Goal: Task Accomplishment & Management: Manage account settings

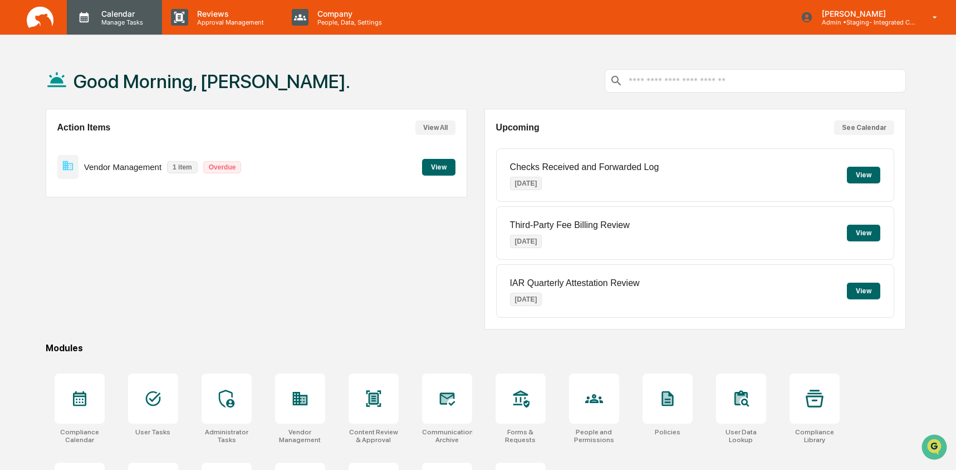
click at [118, 19] on p "Manage Tasks" at bounding box center [120, 22] width 56 height 8
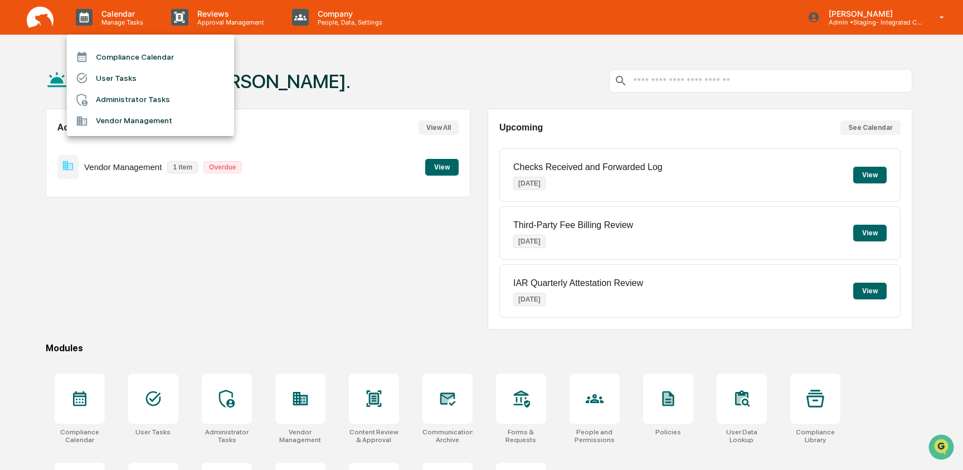
click at [135, 105] on li "Administrator Tasks" at bounding box center [150, 99] width 167 height 21
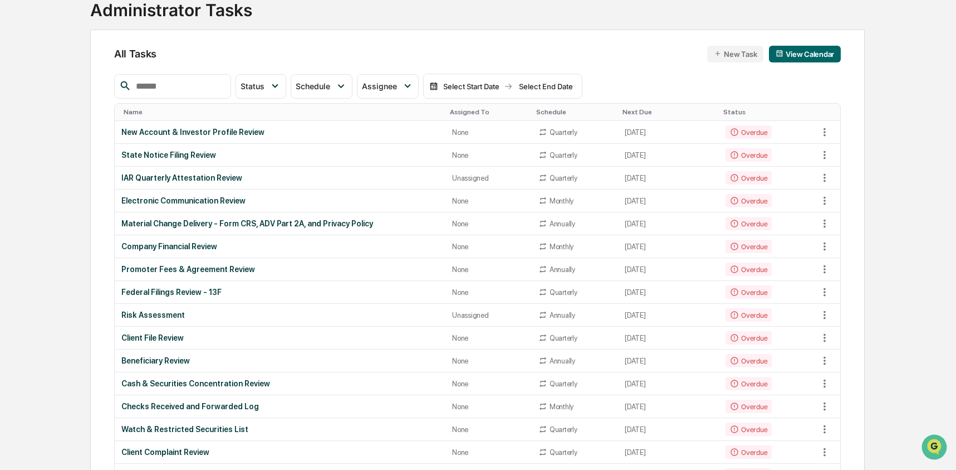
scroll to position [86, 0]
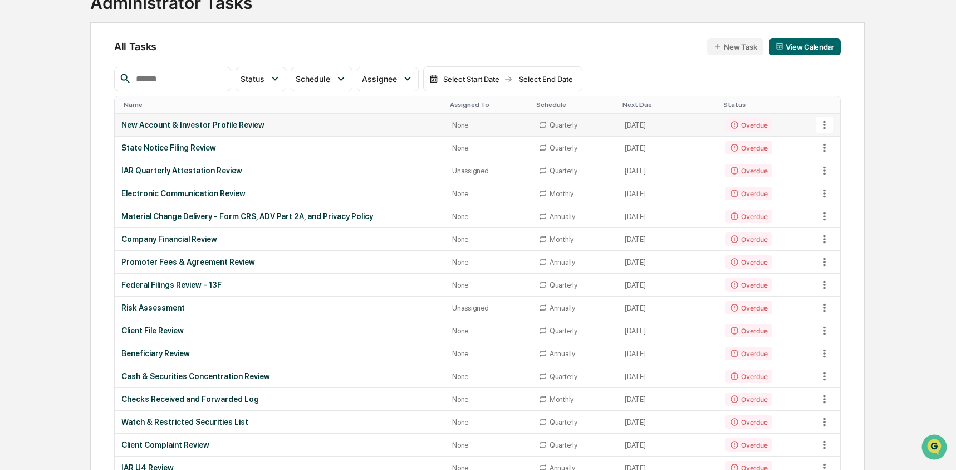
click at [196, 127] on div "New Account & Investor Profile Review" at bounding box center [280, 124] width 318 height 9
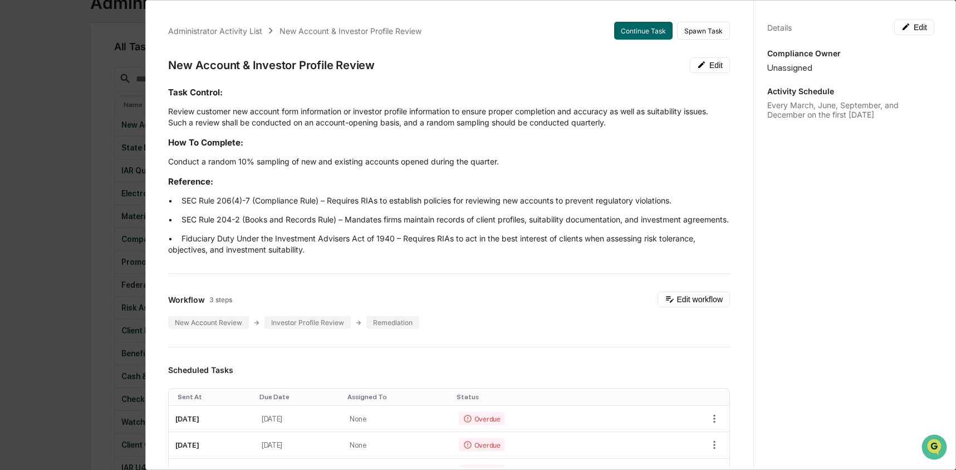
click at [792, 224] on div "Details Edit Compliance Owner Unassigned Activity Schedule Every March, June, S…" at bounding box center [851, 245] width 194 height 496
drag, startPoint x: 763, startPoint y: 106, endPoint x: 898, endPoint y: 119, distance: 136.5
click at [898, 119] on div "Details Edit Compliance Owner Unassigned Activity Schedule Every March, June, S…" at bounding box center [851, 245] width 194 height 496
click at [889, 117] on div "Every March, June, September, and December on the first Tuesday" at bounding box center [851, 109] width 167 height 19
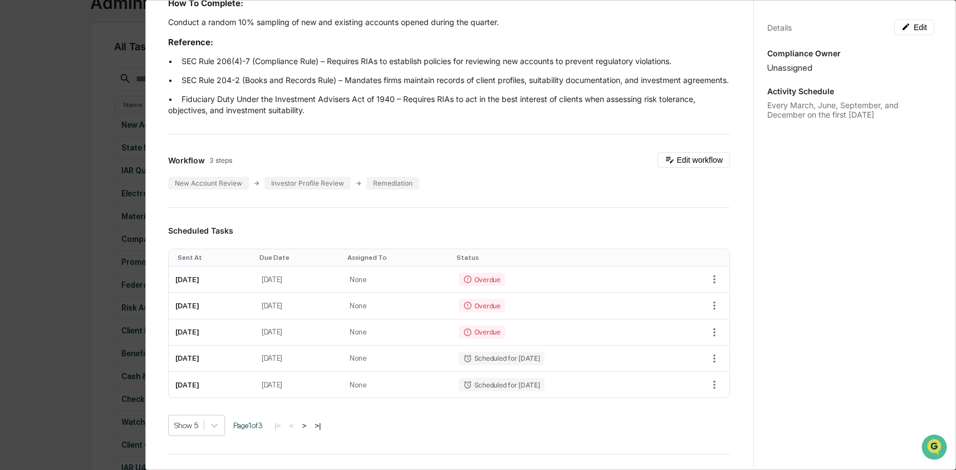
scroll to position [195, 0]
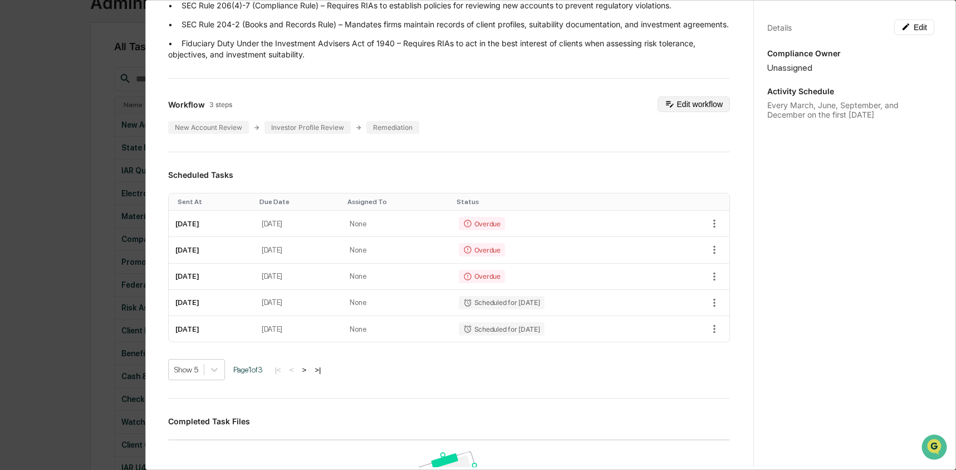
click at [675, 112] on button "Edit workflow" at bounding box center [694, 104] width 72 height 16
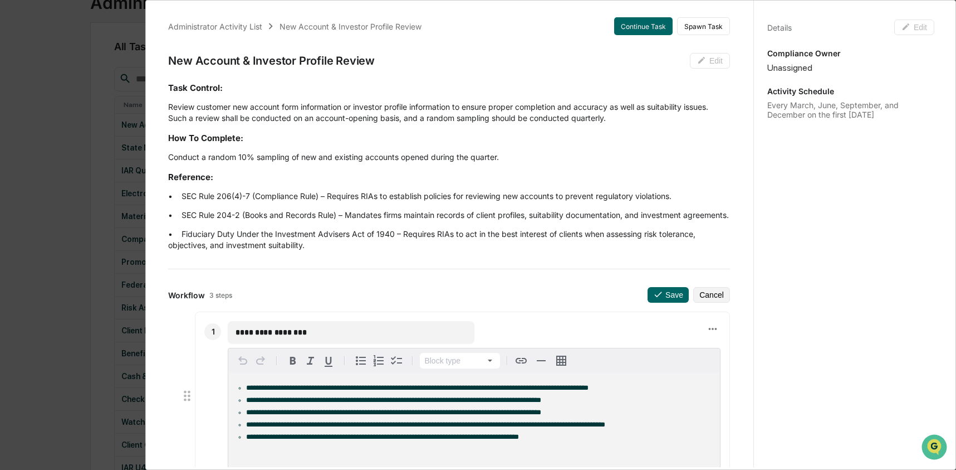
scroll to position [0, 0]
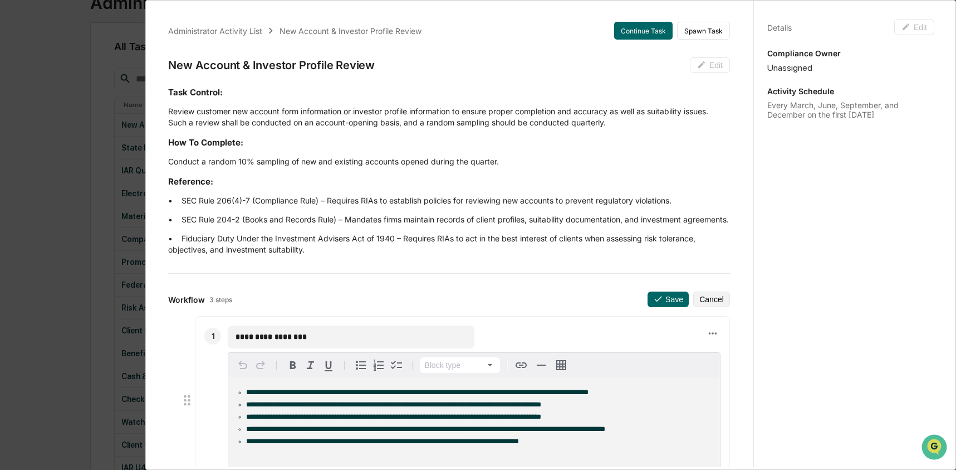
click at [77, 143] on div "**********" at bounding box center [478, 235] width 956 height 470
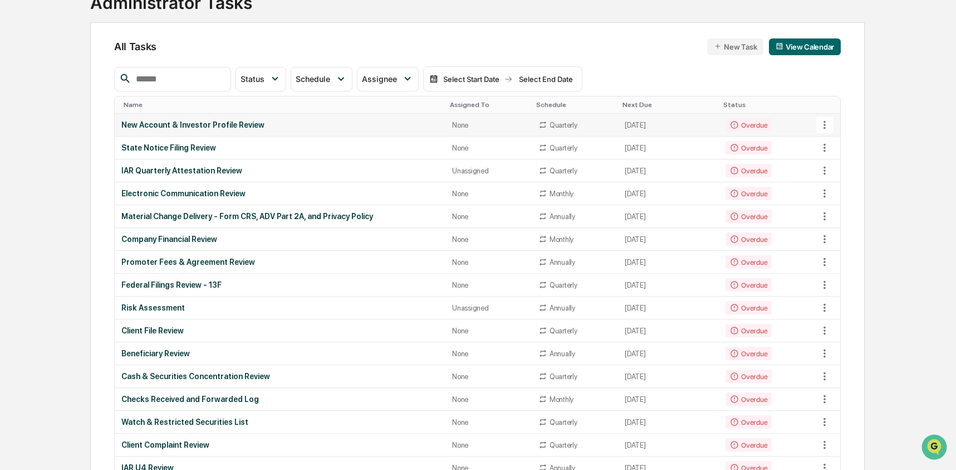
click at [180, 128] on div "New Account & Investor Profile Review" at bounding box center [280, 124] width 318 height 9
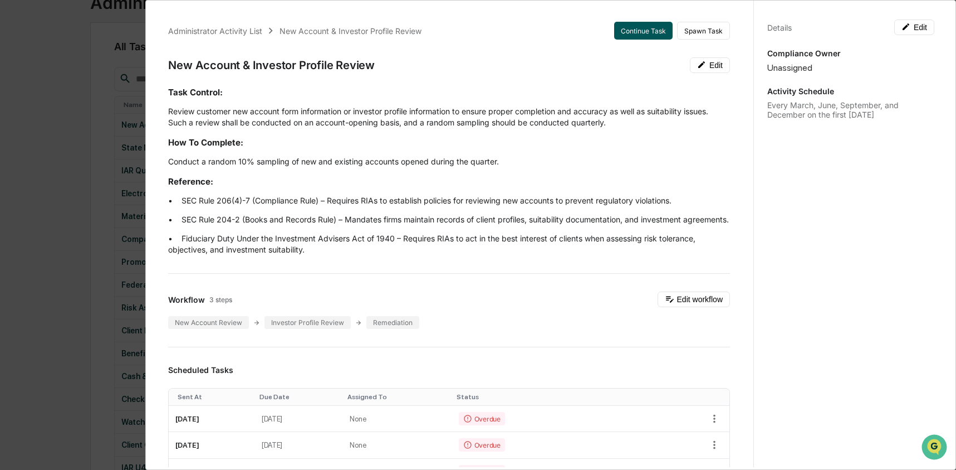
click at [628, 36] on button "Continue Task" at bounding box center [643, 31] width 58 height 18
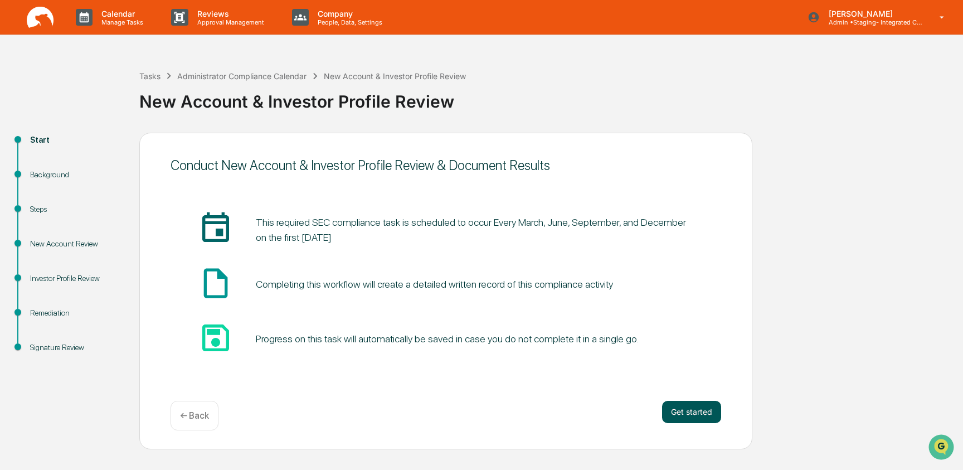
click at [681, 420] on button "Get started" at bounding box center [691, 411] width 59 height 22
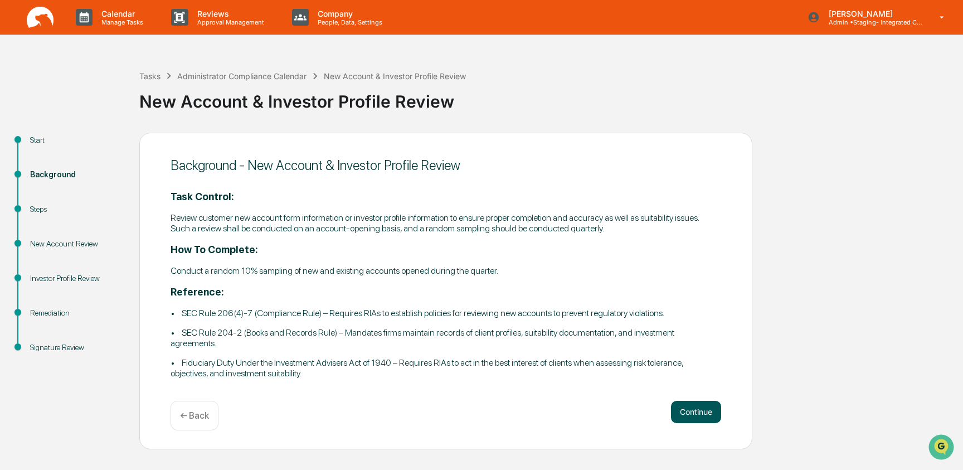
click at [702, 414] on button "Continue" at bounding box center [696, 411] width 50 height 22
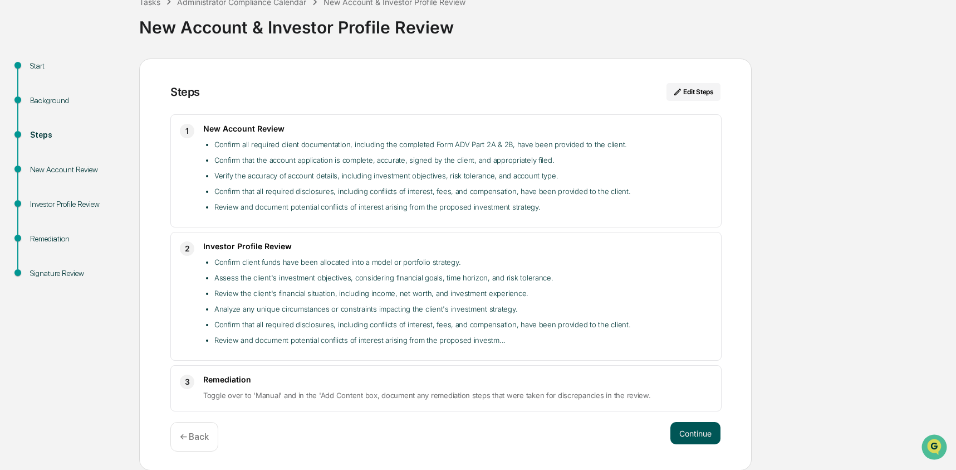
click at [701, 438] on button "Continue" at bounding box center [696, 433] width 50 height 22
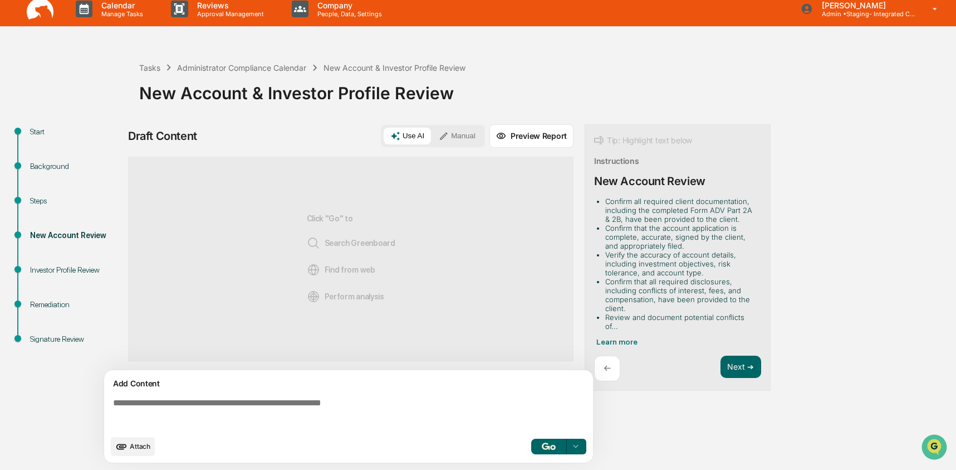
click at [446, 133] on icon at bounding box center [444, 136] width 10 height 10
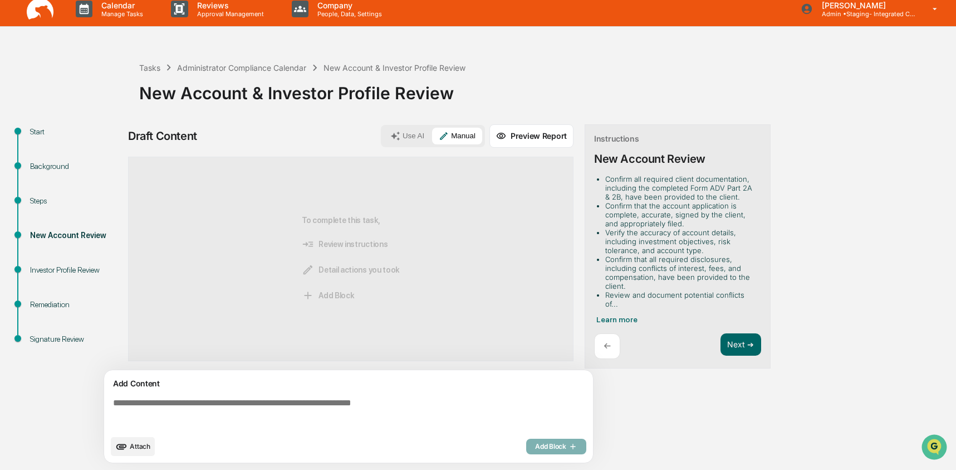
click at [292, 398] on textarea at bounding box center [351, 413] width 485 height 40
click at [124, 449] on icon "upload document" at bounding box center [121, 446] width 12 height 12
click at [412, 143] on button "Use AI" at bounding box center [407, 136] width 47 height 17
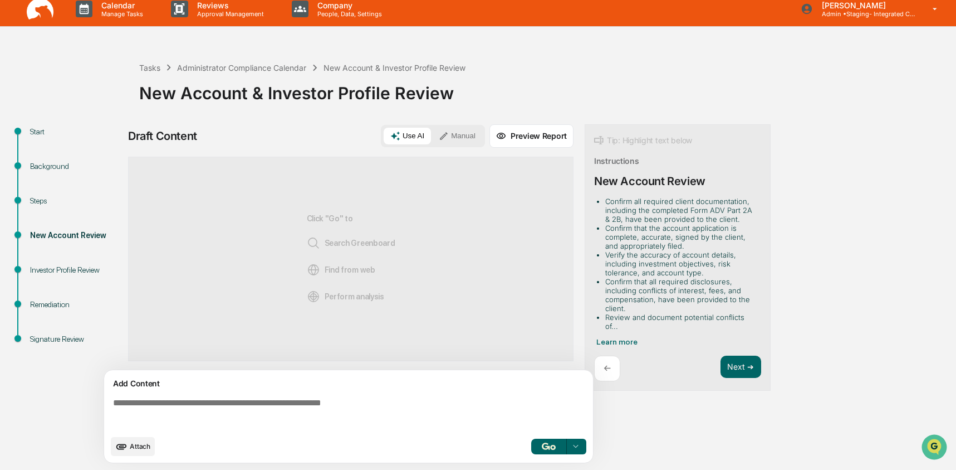
click at [143, 447] on span "Attach" at bounding box center [140, 446] width 21 height 8
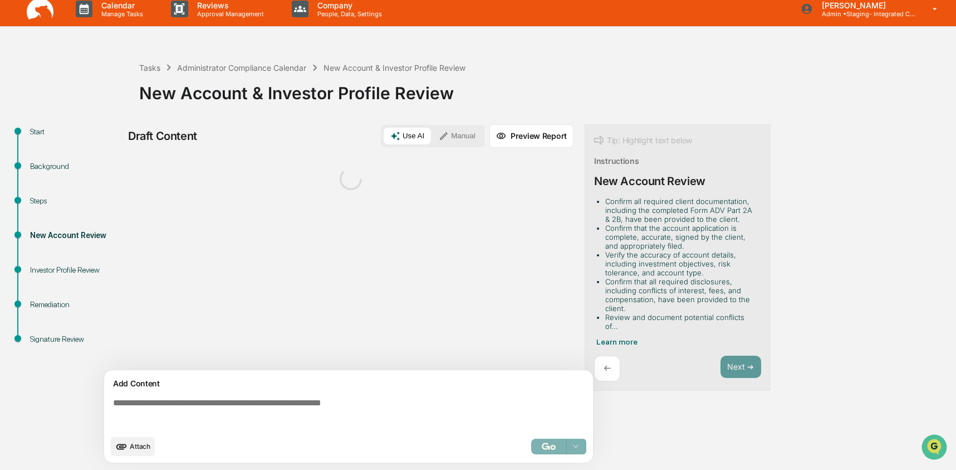
click at [207, 411] on textarea at bounding box center [351, 413] width 485 height 40
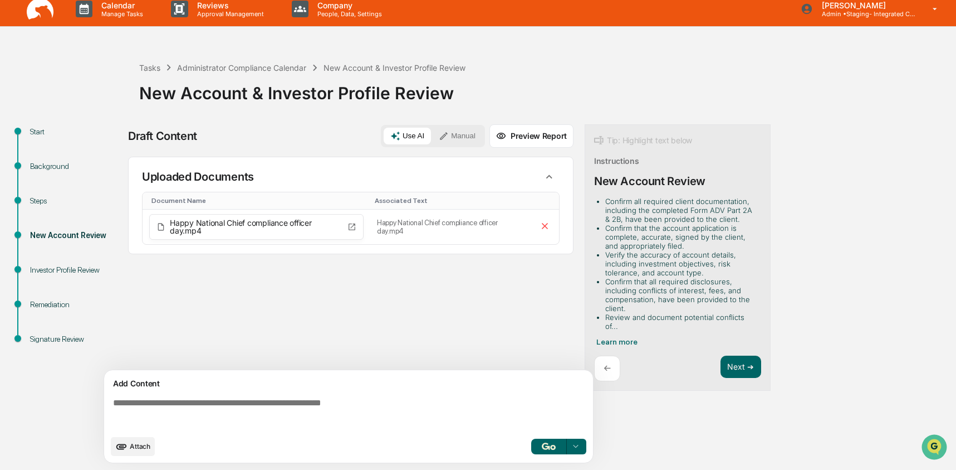
click at [207, 411] on textarea at bounding box center [351, 413] width 485 height 40
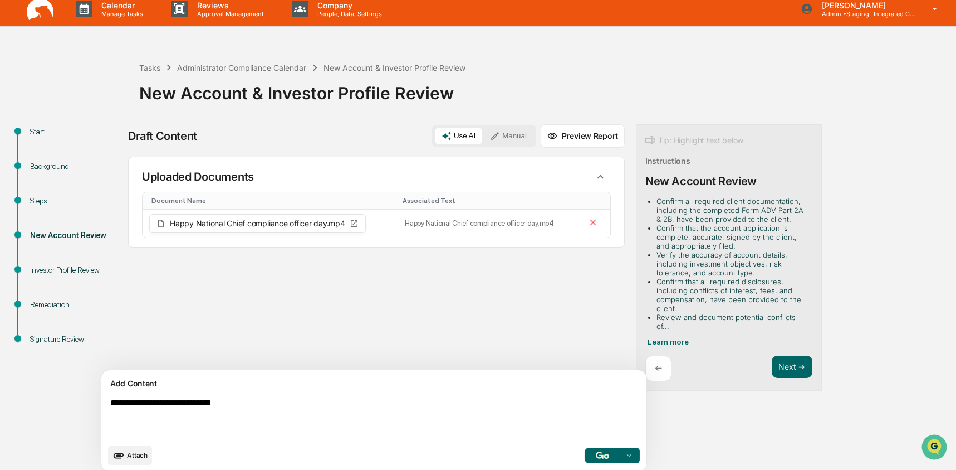
type textarea "**********"
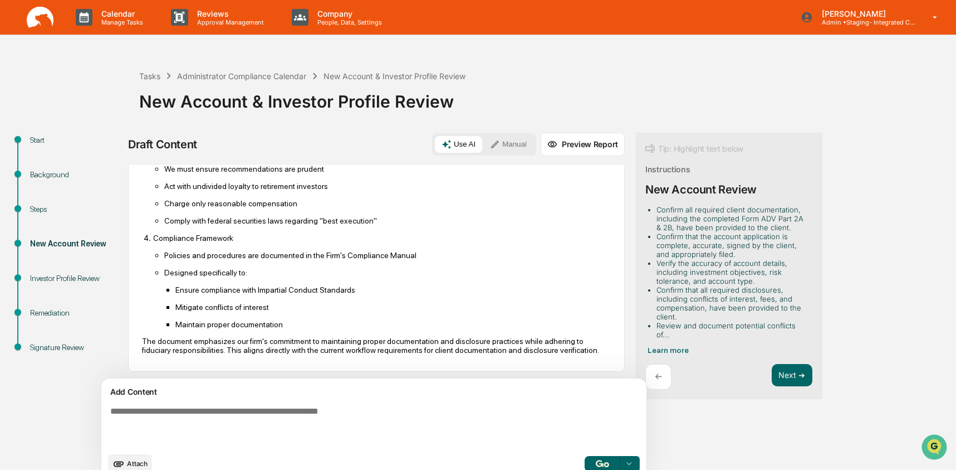
scroll to position [0, 0]
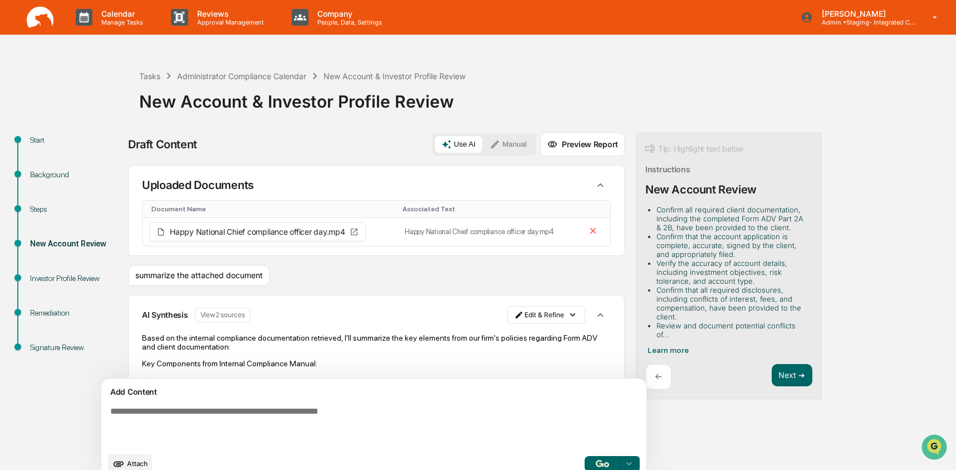
click at [541, 143] on button "Preview Report" at bounding box center [583, 144] width 84 height 23
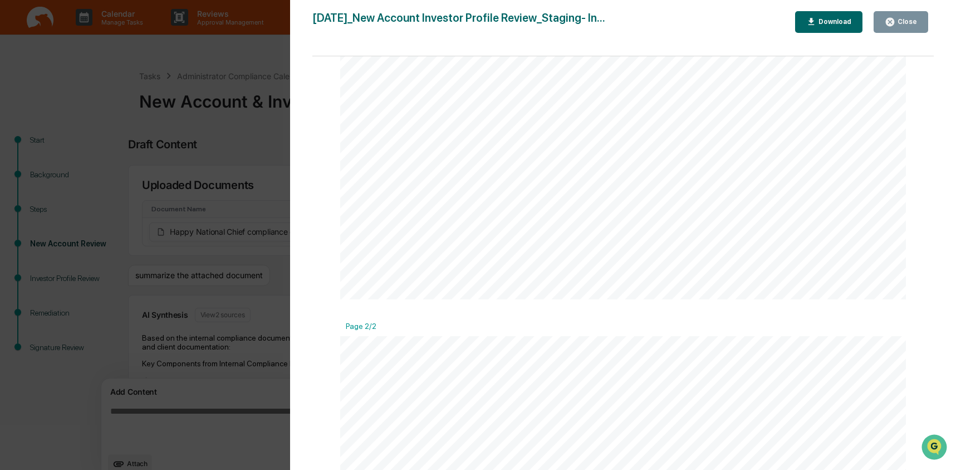
scroll to position [684, 0]
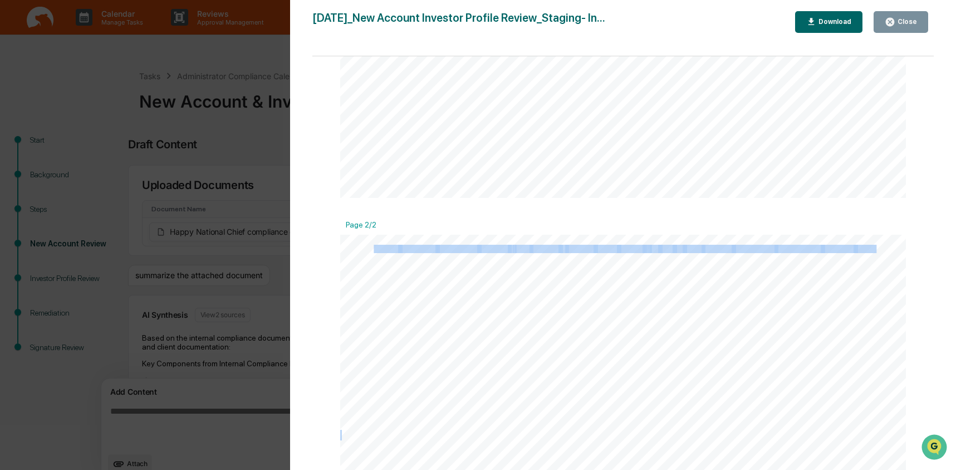
drag, startPoint x: 373, startPoint y: 248, endPoint x: 578, endPoint y: 338, distance: 223.5
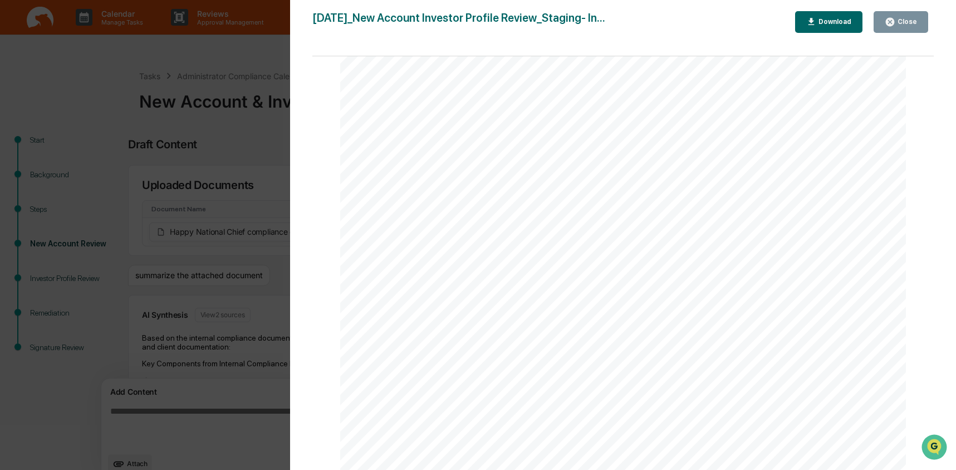
scroll to position [1249, 0]
click at [270, 163] on div "Version History 09/26/2025, 03:40 PM Ashley Craddock 2025-09-26_New Account Inv…" at bounding box center [478, 235] width 956 height 470
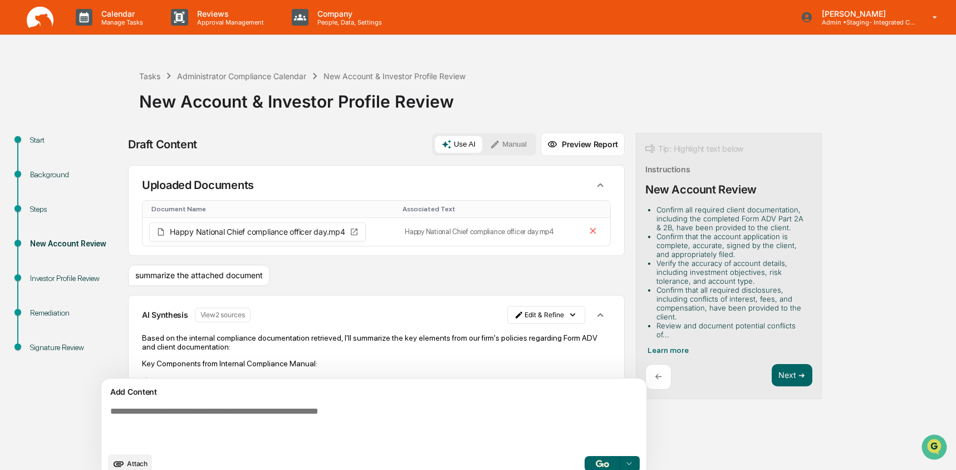
scroll to position [372, 0]
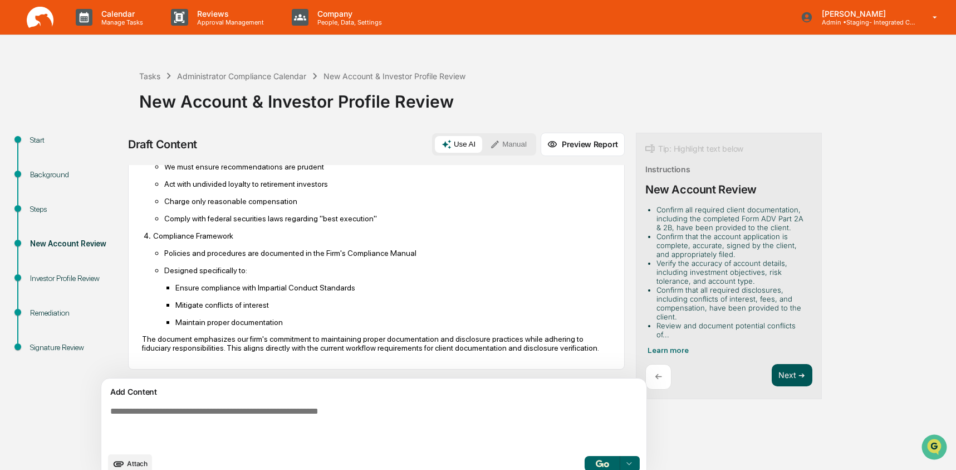
click at [772, 364] on button "Next ➔" at bounding box center [792, 375] width 41 height 23
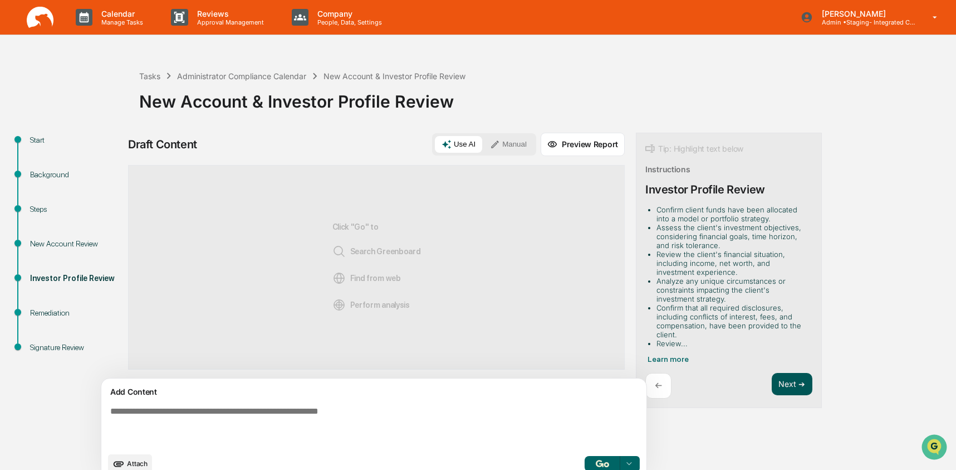
click at [772, 383] on button "Next ➔" at bounding box center [792, 384] width 41 height 23
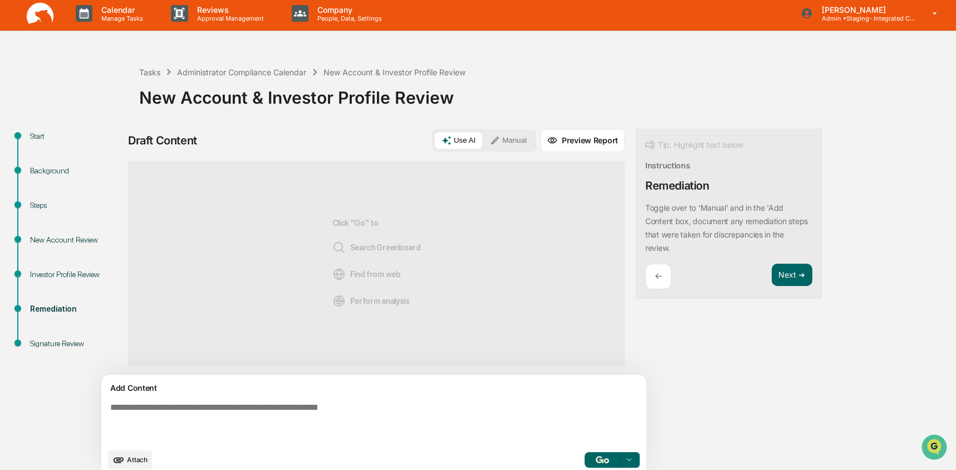
scroll to position [4, 0]
click at [720, 394] on div "Draft Content Use AI Manual Preview Report Sources Click "Go" to Search Greenbo…" at bounding box center [440, 305] width 624 height 354
click at [111, 21] on p "Manage Tasks" at bounding box center [120, 18] width 56 height 8
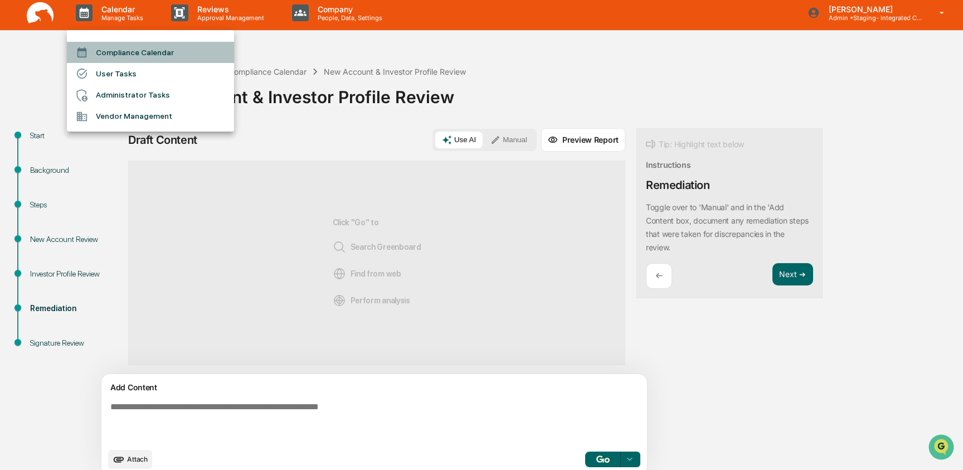
click at [120, 52] on li "Compliance Calendar" at bounding box center [150, 52] width 167 height 21
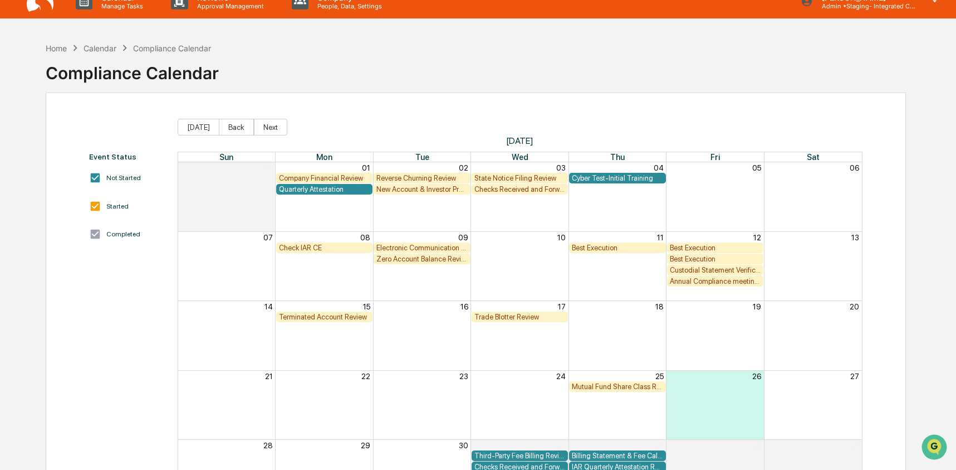
scroll to position [82, 0]
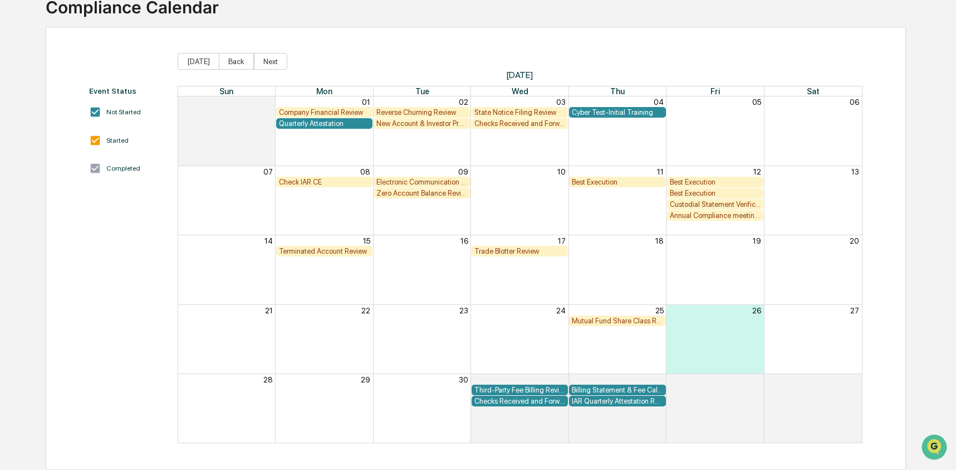
click at [356, 125] on div "Quarterly Attestation" at bounding box center [324, 123] width 91 height 8
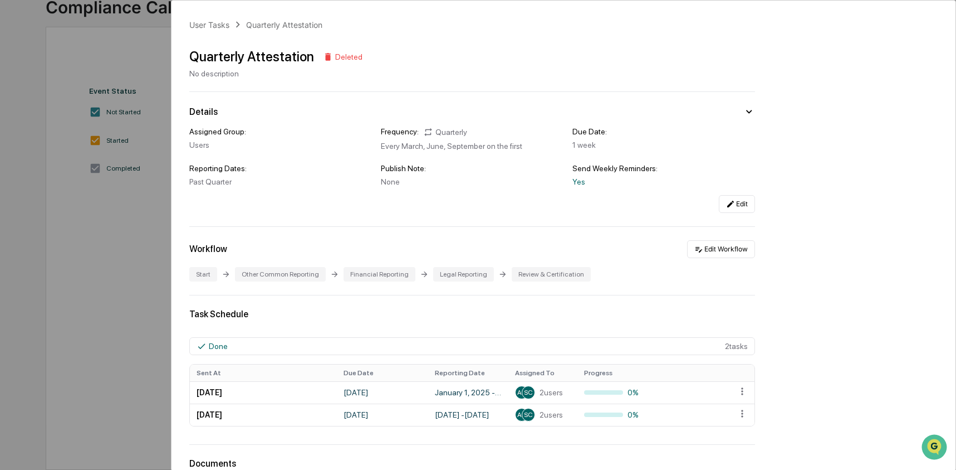
click at [129, 225] on div "User Tasks Quarterly Attestation Quarterly Attestation Deleted No description D…" at bounding box center [478, 235] width 956 height 470
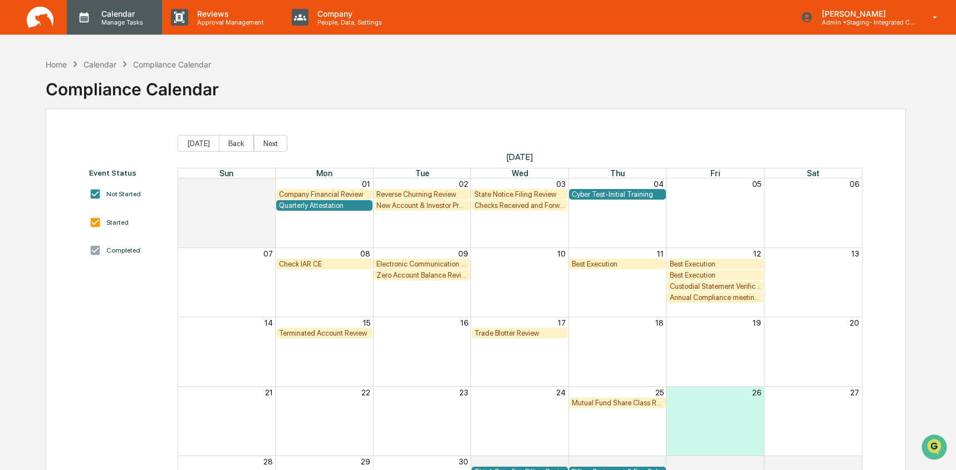
click at [134, 26] on p "Manage Tasks" at bounding box center [120, 22] width 56 height 8
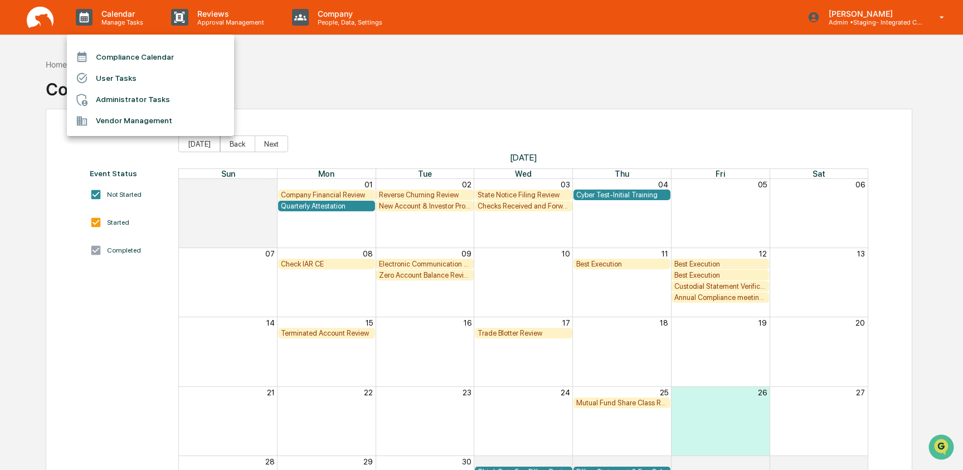
click at [144, 94] on li "Administrator Tasks" at bounding box center [150, 99] width 167 height 21
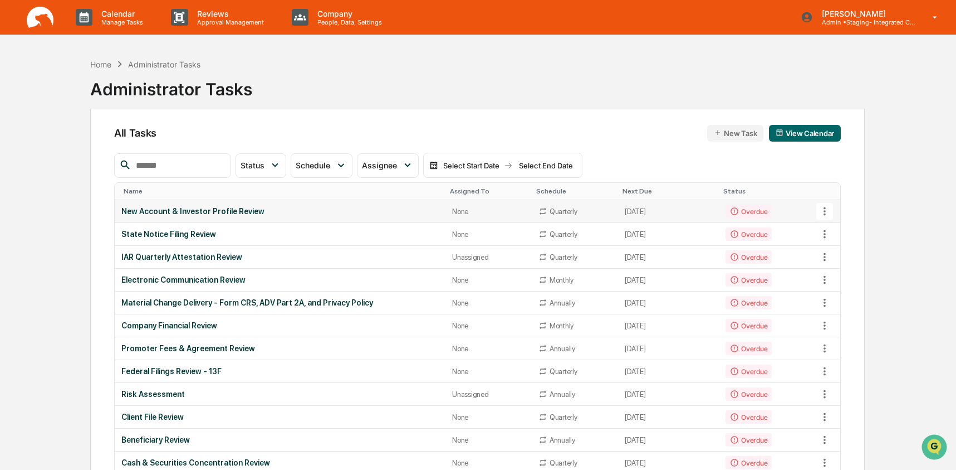
click at [232, 219] on td "New Account & Investor Profile Review" at bounding box center [280, 211] width 331 height 23
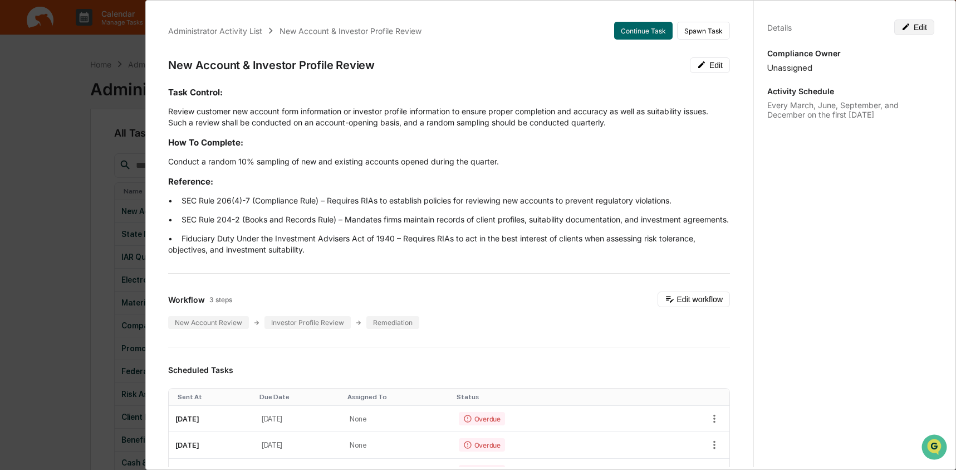
click at [904, 31] on button "Edit" at bounding box center [915, 27] width 40 height 16
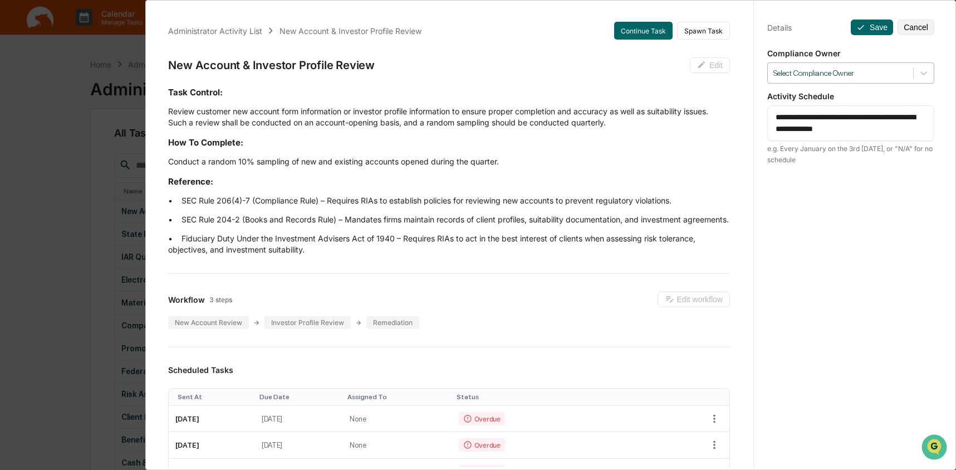
click at [804, 74] on div at bounding box center [841, 73] width 134 height 11
click at [824, 238] on div "**********" at bounding box center [851, 245] width 194 height 496
click at [793, 69] on div at bounding box center [841, 73] width 134 height 11
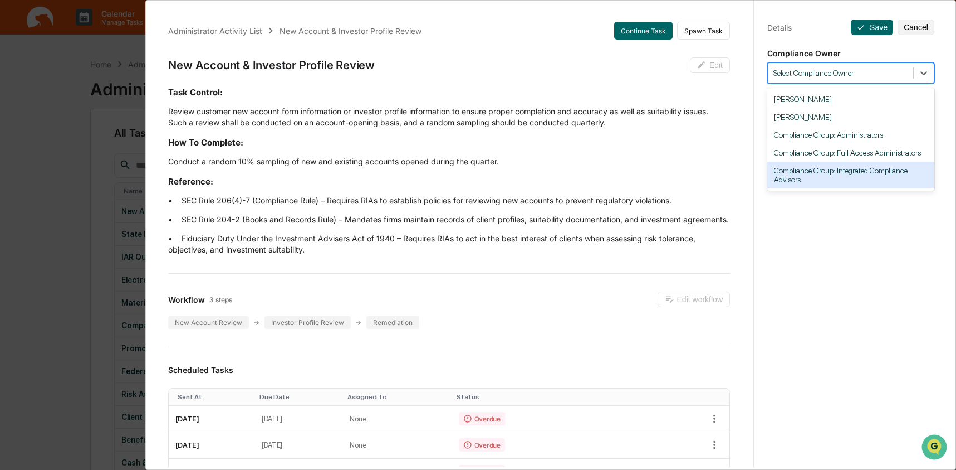
click at [795, 257] on div "**********" at bounding box center [851, 245] width 194 height 496
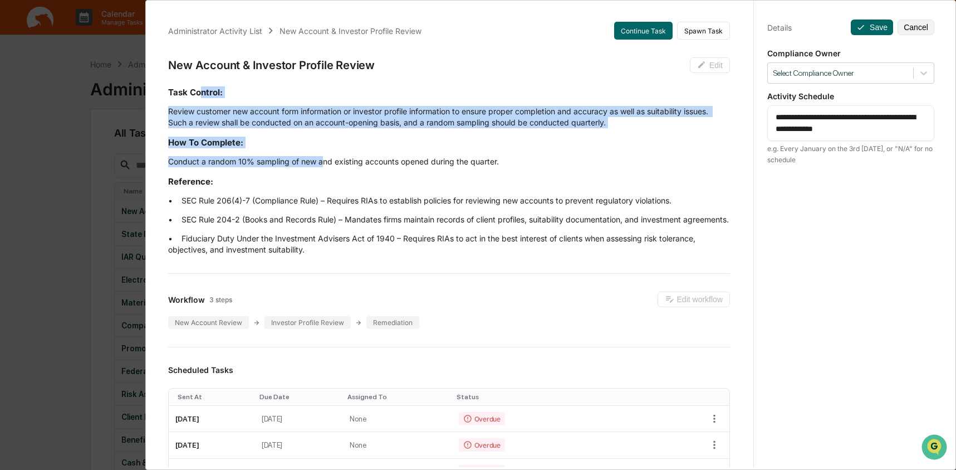
drag, startPoint x: 255, startPoint y: 121, endPoint x: 360, endPoint y: 177, distance: 119.9
click at [322, 160] on div "Task Control: Review customer new account form information or investor profile …" at bounding box center [449, 170] width 562 height 169
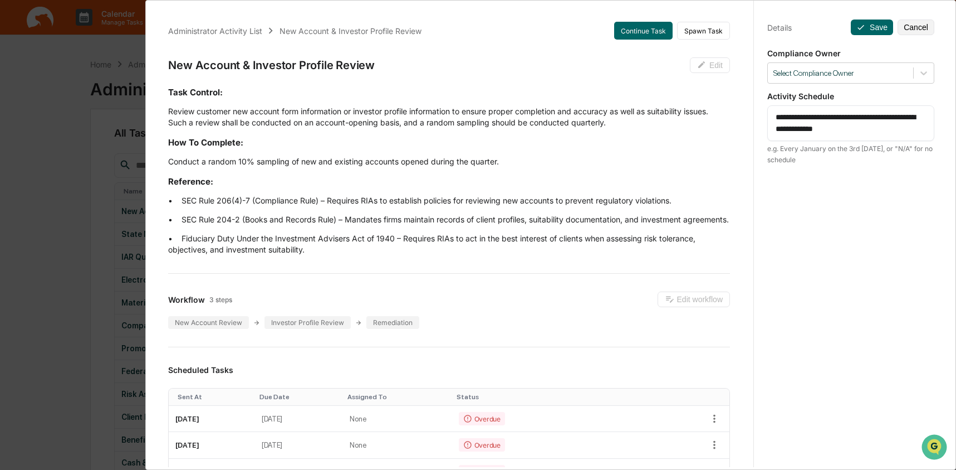
click at [543, 156] on p "Conduct a random 10% sampling of new and existing accounts opened during the qu…" at bounding box center [449, 161] width 562 height 11
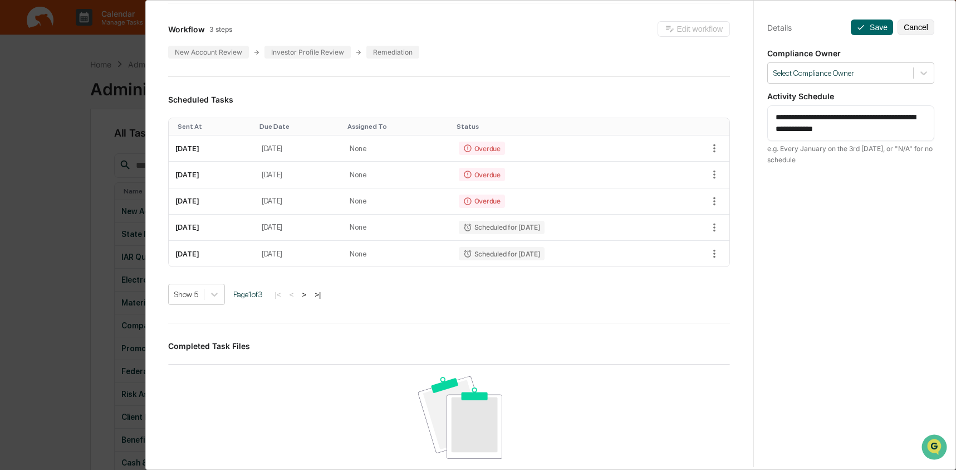
scroll to position [42, 0]
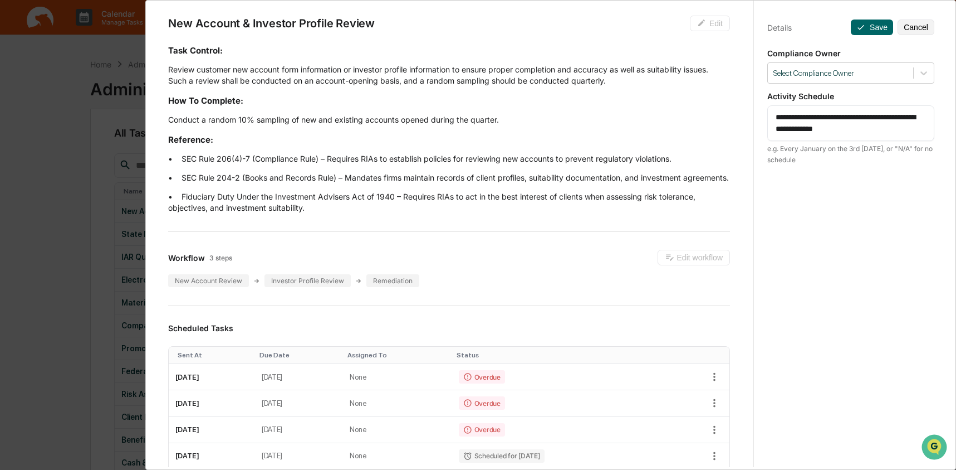
click at [86, 272] on div "Administrator Activity List New Account & Investor Profile Review Continue Task…" at bounding box center [478, 235] width 956 height 470
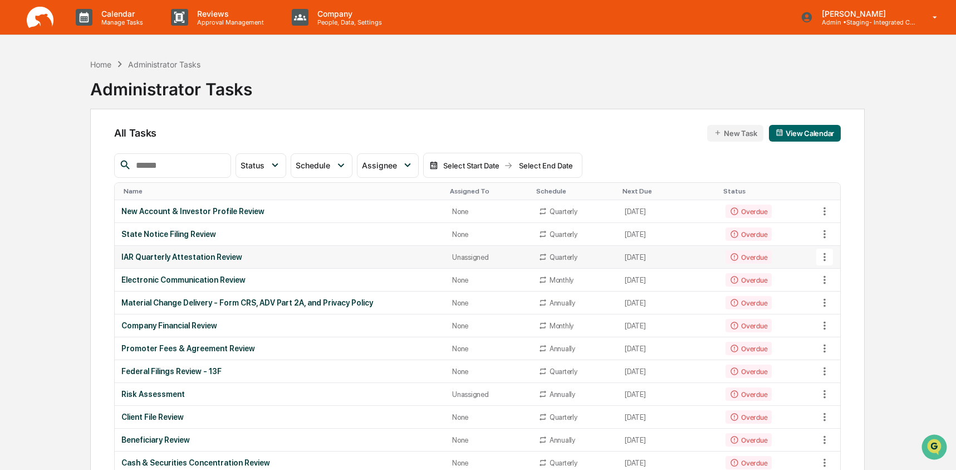
click at [296, 258] on div "IAR Quarterly Attestation Review" at bounding box center [280, 256] width 318 height 9
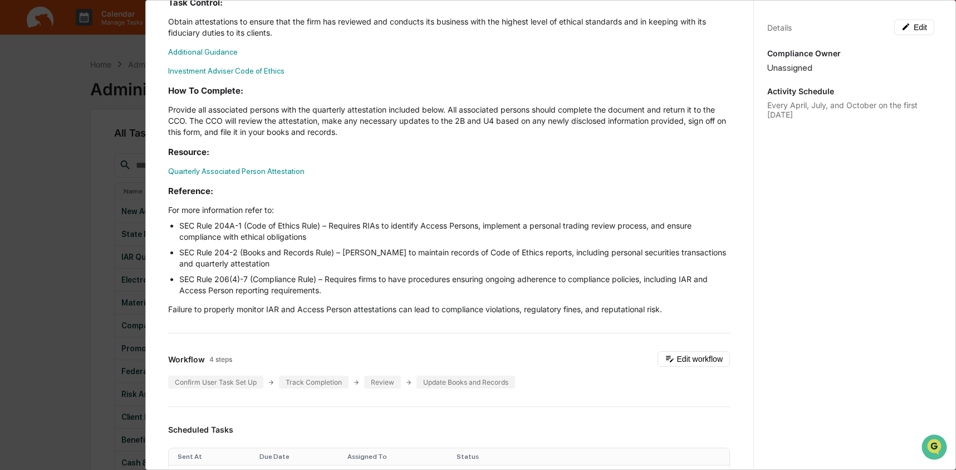
scroll to position [231, 0]
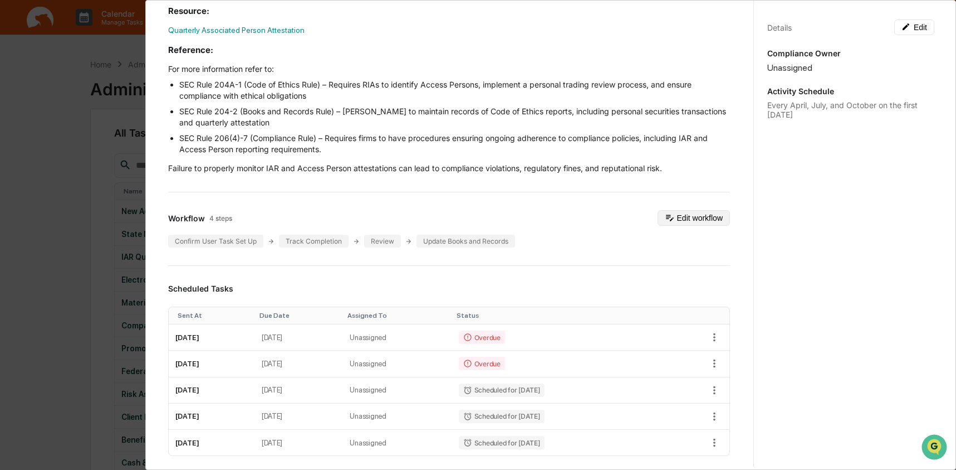
click at [666, 217] on icon at bounding box center [670, 218] width 8 height 6
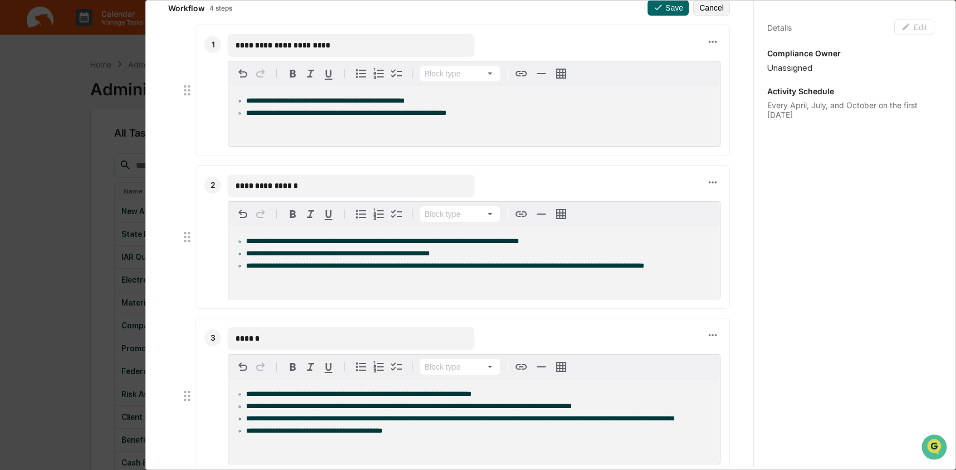
scroll to position [0, 0]
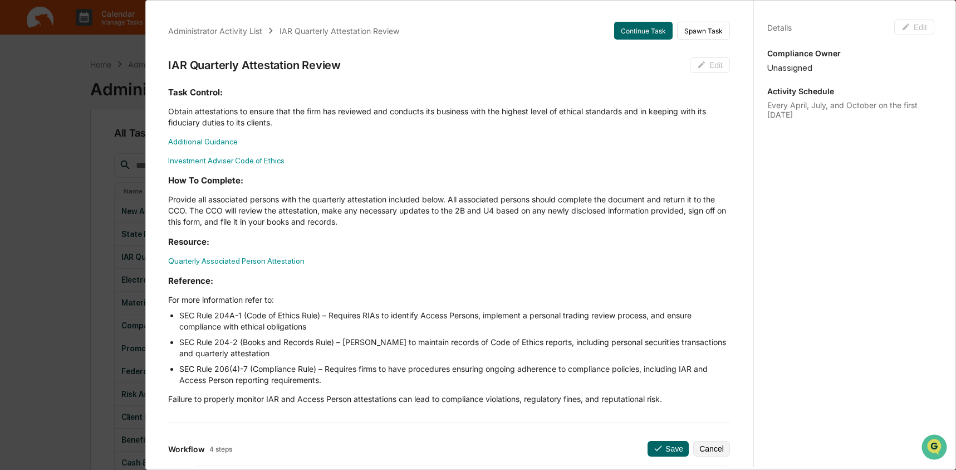
click at [82, 209] on div "Administrator Activity List IAR Quarterly Attestation Review Continue Task Spaw…" at bounding box center [478, 235] width 956 height 470
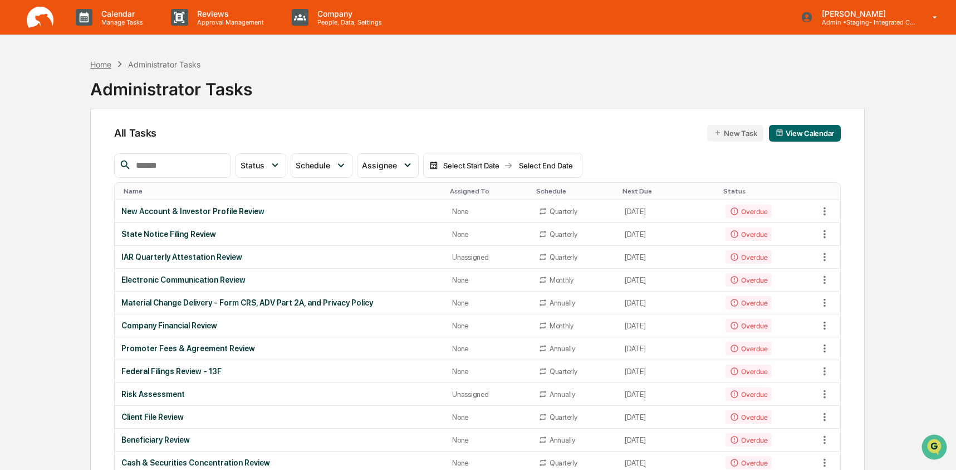
click at [97, 62] on div "Home" at bounding box center [100, 64] width 21 height 9
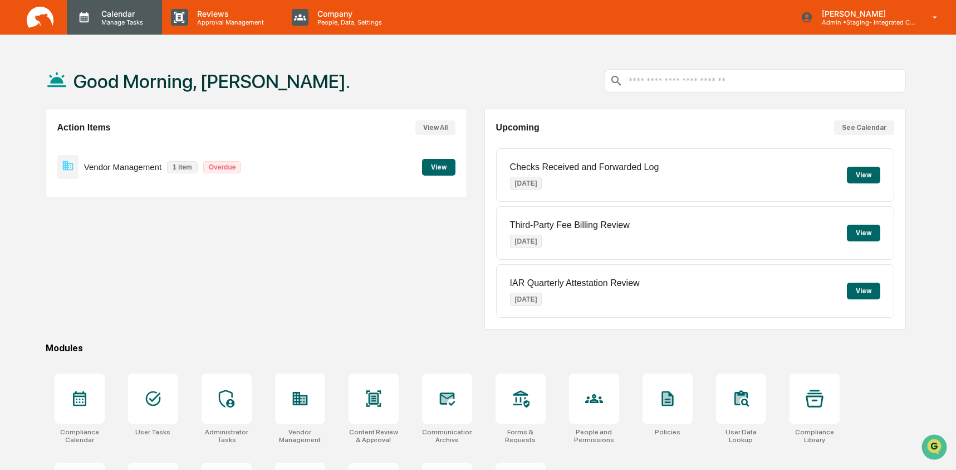
click at [114, 18] on p "Manage Tasks" at bounding box center [120, 22] width 56 height 8
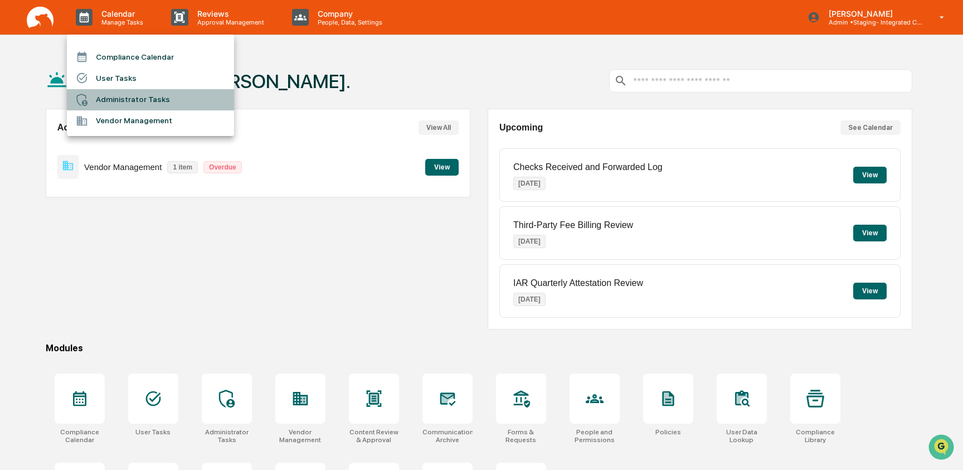
click at [134, 99] on li "Administrator Tasks" at bounding box center [150, 99] width 167 height 21
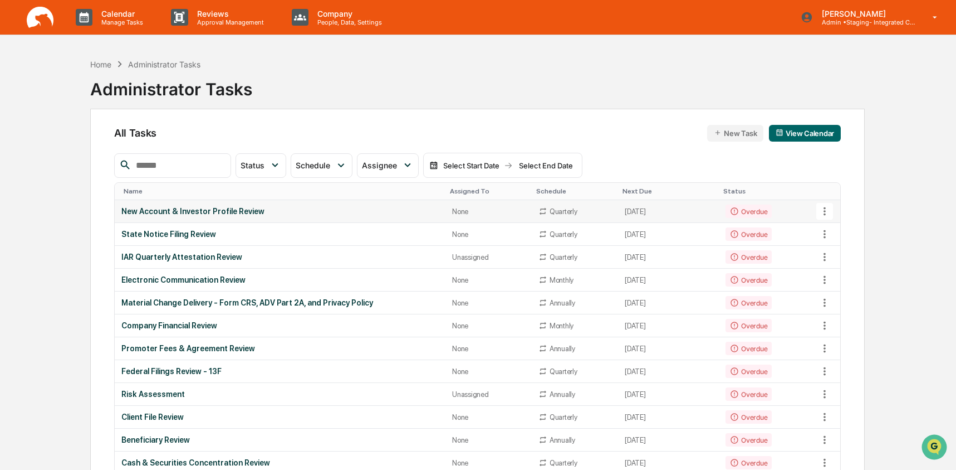
click at [228, 208] on div "New Account & Investor Profile Review" at bounding box center [280, 211] width 318 height 9
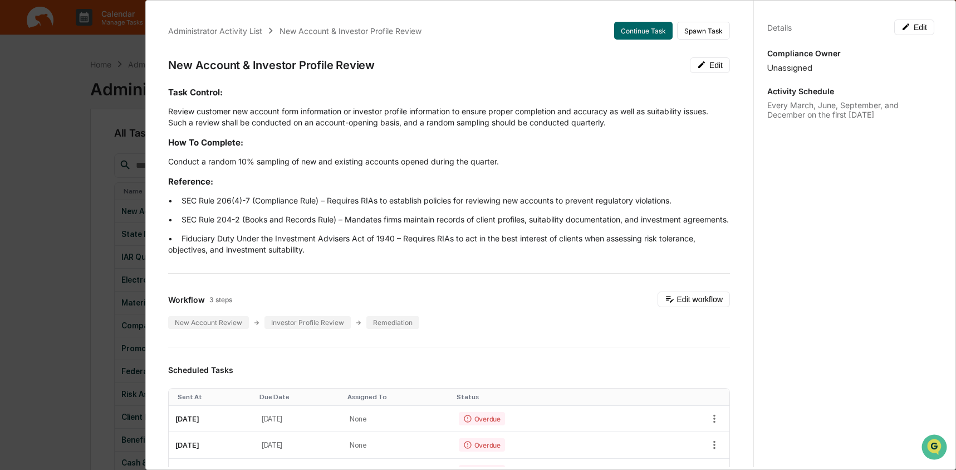
click at [56, 235] on div "Administrator Activity List New Account & Investor Profile Review Continue Task…" at bounding box center [478, 235] width 956 height 470
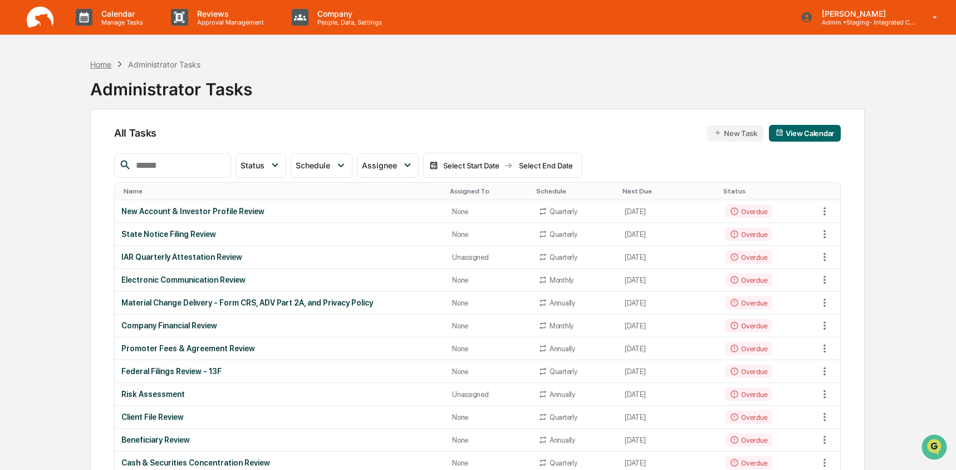
click at [101, 67] on div "Home" at bounding box center [100, 64] width 21 height 9
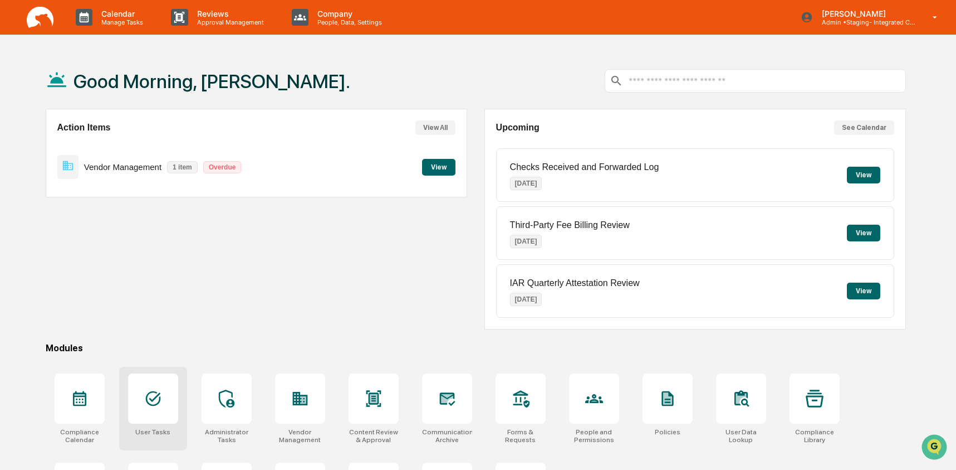
click at [151, 388] on div at bounding box center [153, 398] width 50 height 50
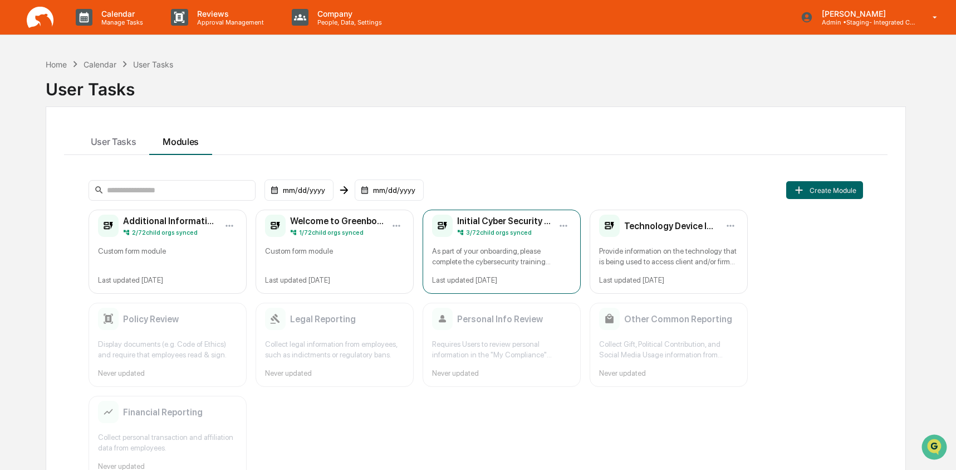
click at [534, 253] on div "As part of your onboarding, please complete the cybersecurity training module. …" at bounding box center [501, 256] width 139 height 21
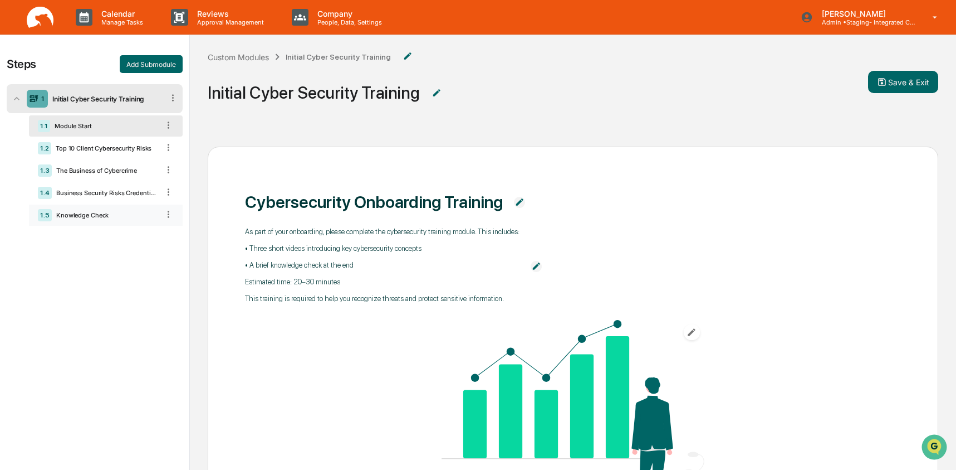
click at [101, 214] on div "Knowledge Check" at bounding box center [105, 215] width 107 height 8
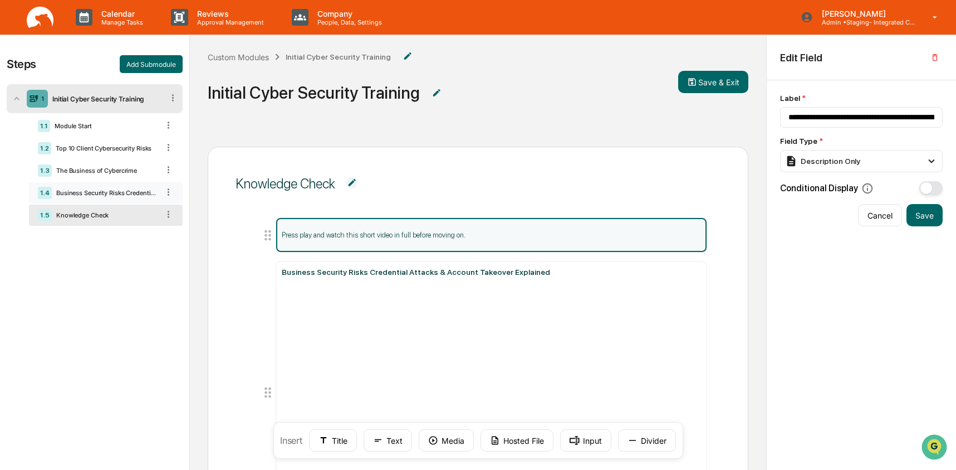
click at [84, 193] on div "Business Security Risks Credential Attacks & Account Takeover Explained" at bounding box center [105, 193] width 107 height 8
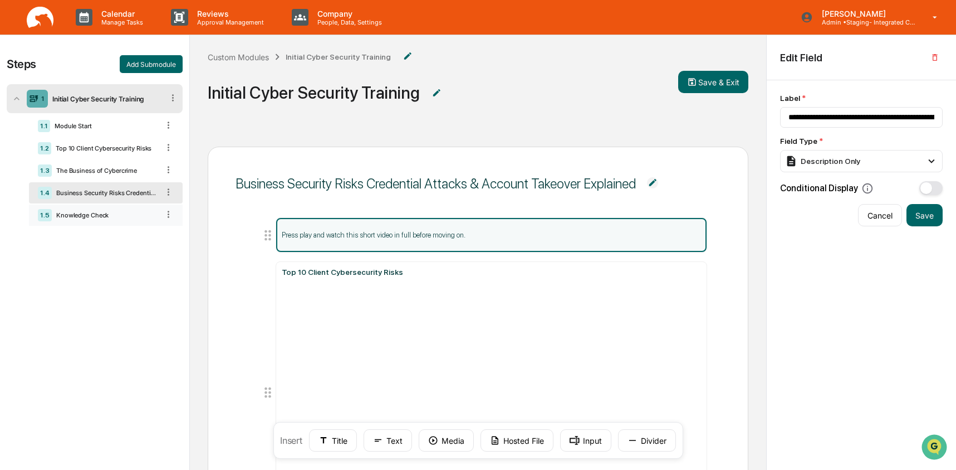
click at [69, 223] on div "1.5 Knowledge Check" at bounding box center [106, 214] width 154 height 21
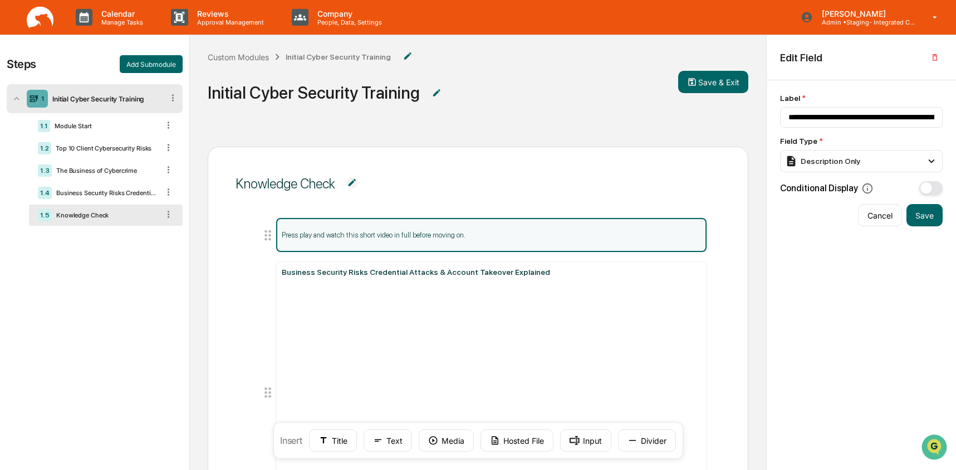
click at [53, 17] on img at bounding box center [40, 18] width 27 height 22
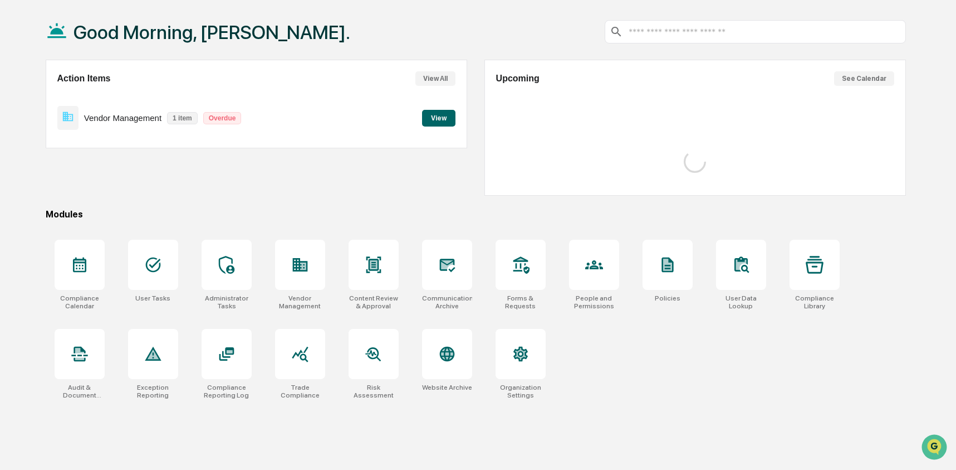
scroll to position [53, 0]
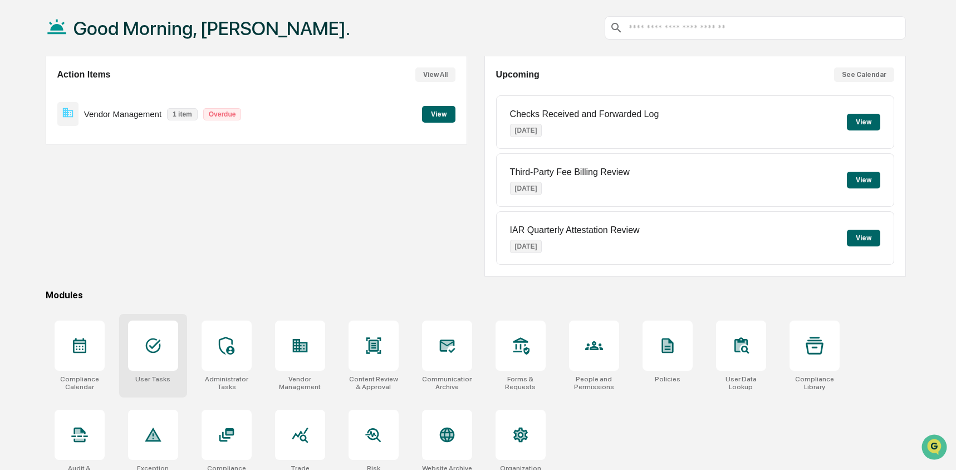
click at [149, 341] on icon at bounding box center [153, 345] width 18 height 18
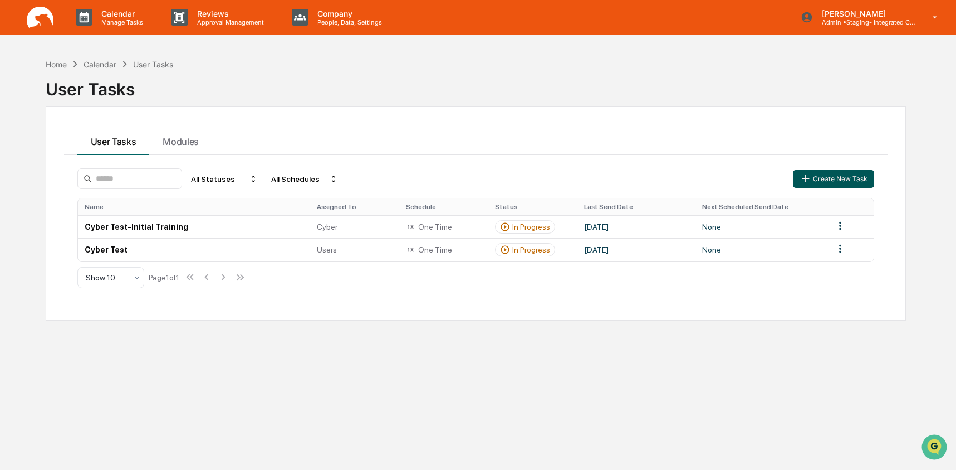
click at [832, 182] on button "Create New Task" at bounding box center [833, 179] width 81 height 18
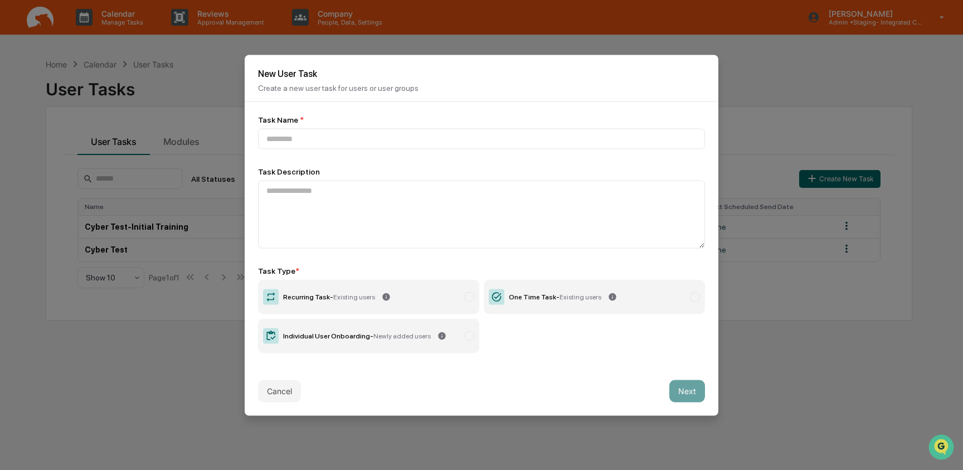
click at [572, 306] on label "One Time Task - Existing users" at bounding box center [593, 296] width 221 height 35
click at [374, 145] on input at bounding box center [481, 138] width 447 height 21
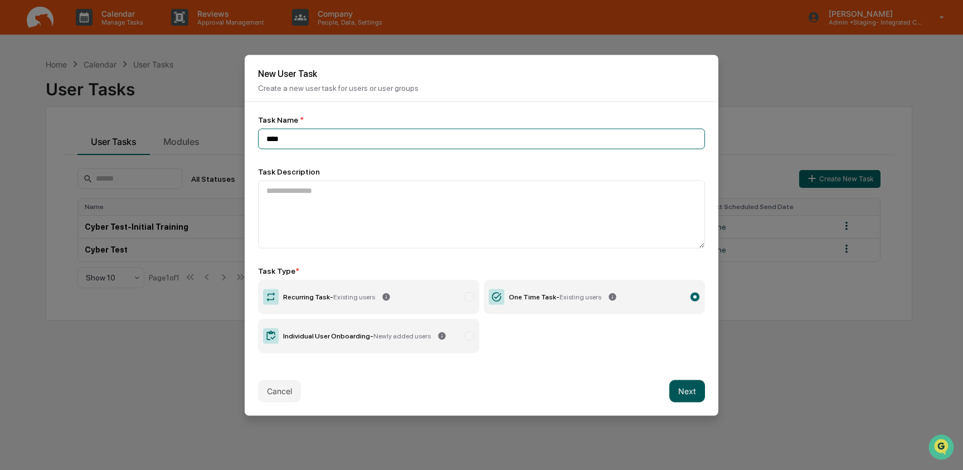
type input "****"
click at [688, 393] on button "Next" at bounding box center [687, 390] width 36 height 22
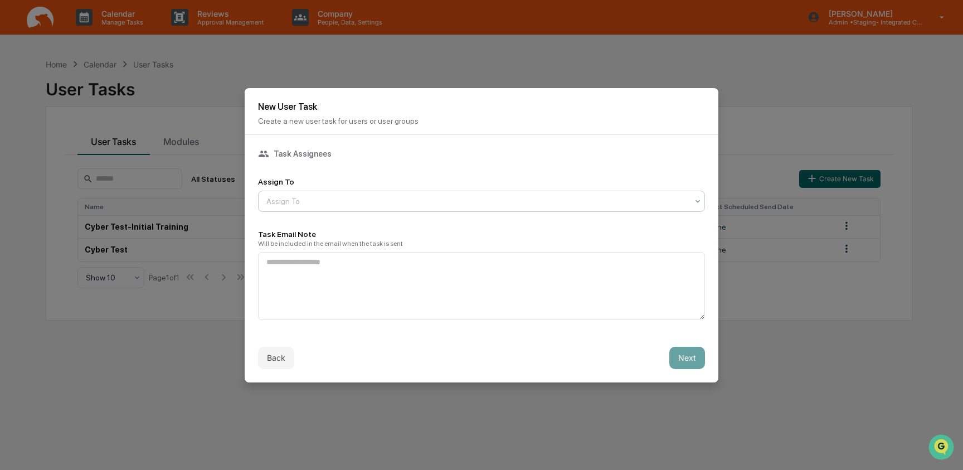
click at [412, 199] on div at bounding box center [476, 201] width 421 height 11
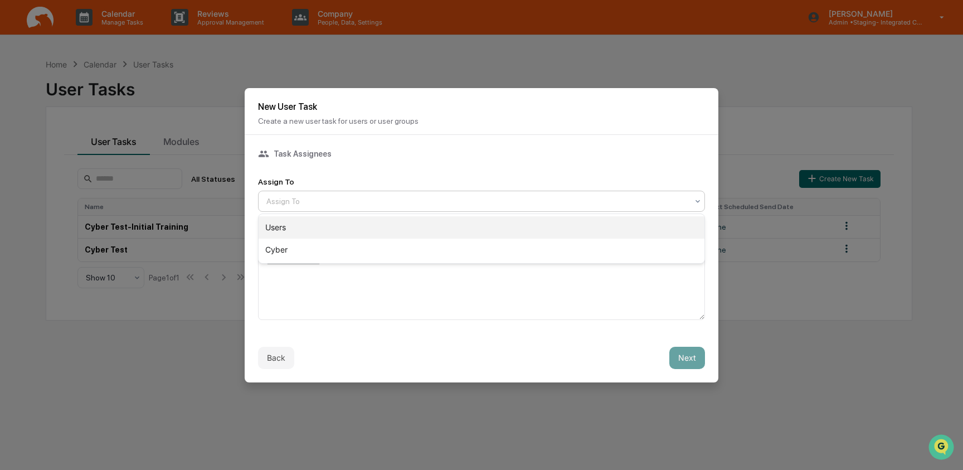
click at [411, 219] on div "Users" at bounding box center [481, 227] width 446 height 22
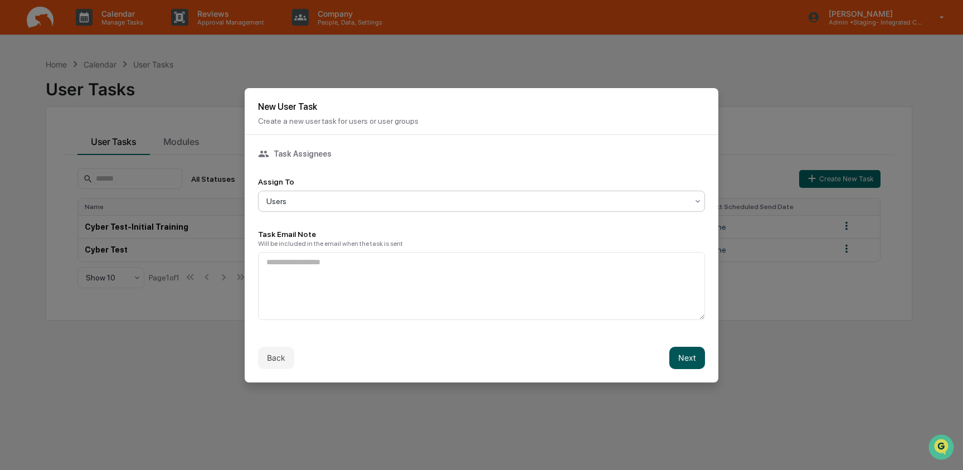
click at [687, 364] on button "Next" at bounding box center [687, 357] width 36 height 22
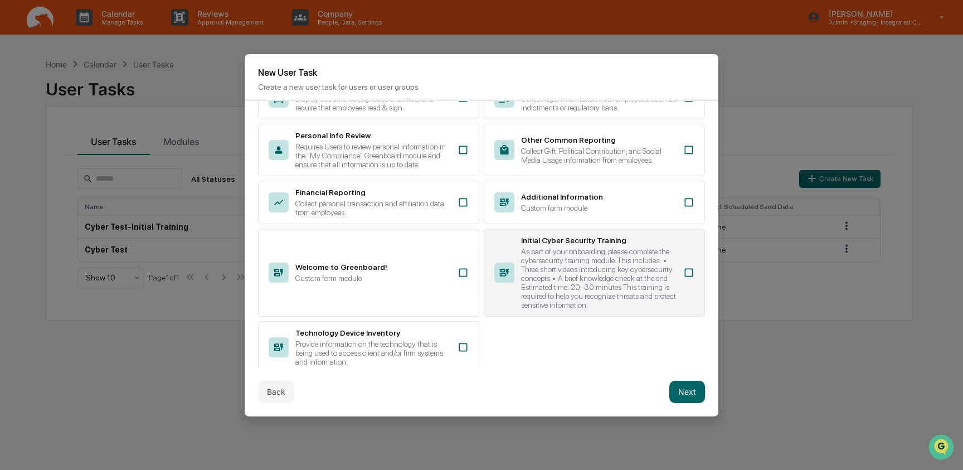
scroll to position [119, 0]
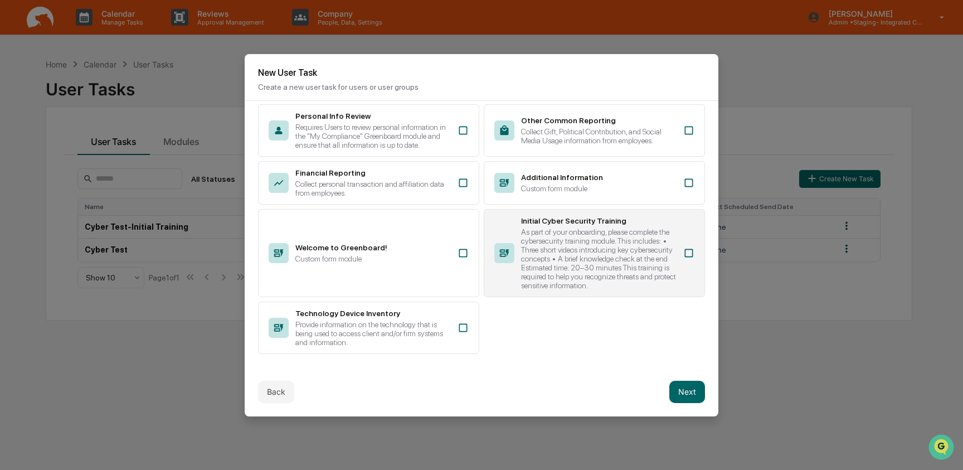
click at [593, 243] on div "As part of your onboarding, please complete the cybersecurity training module. …" at bounding box center [598, 258] width 155 height 62
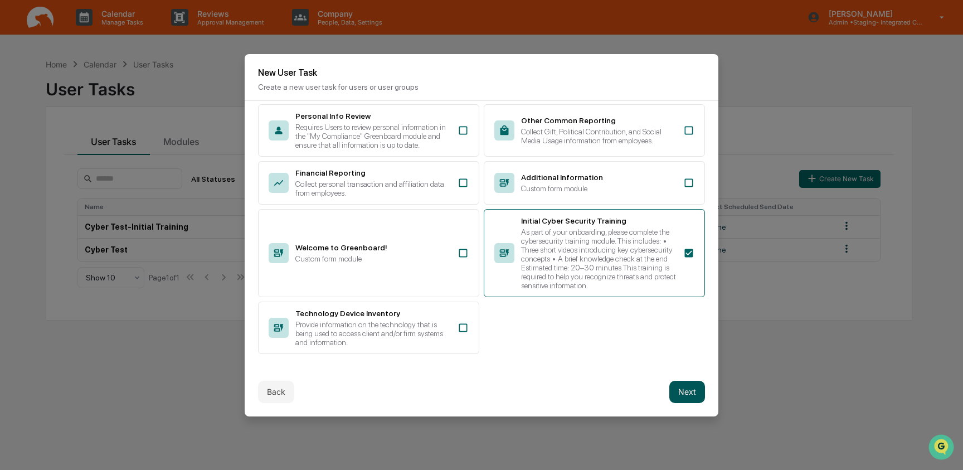
click at [685, 392] on button "Next" at bounding box center [687, 391] width 36 height 22
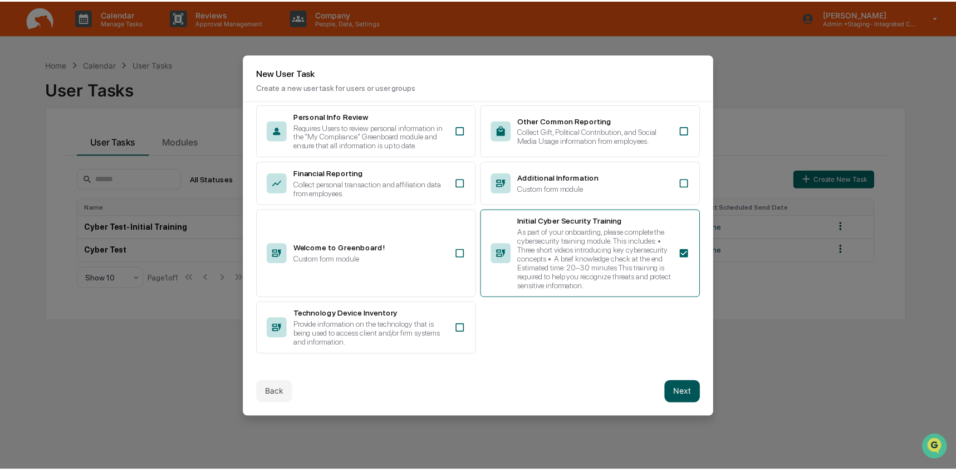
scroll to position [0, 0]
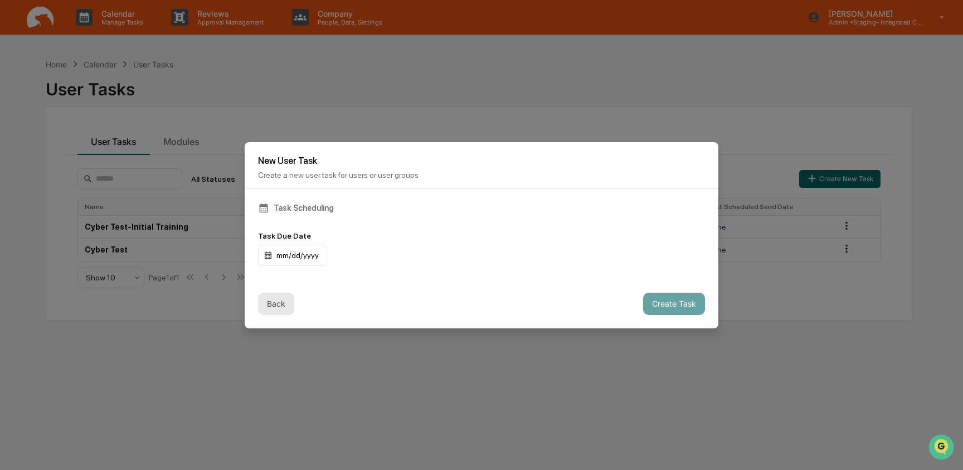
click at [288, 309] on button "Back" at bounding box center [276, 303] width 36 height 22
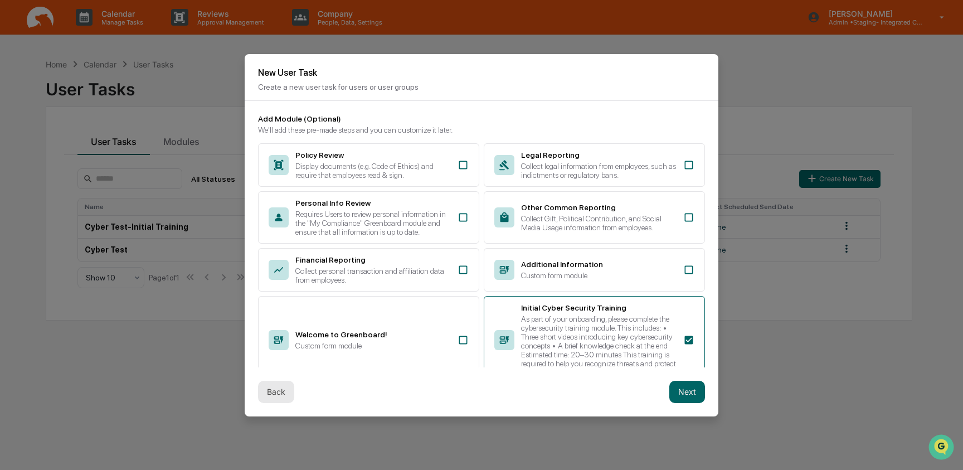
click at [273, 398] on button "Back" at bounding box center [276, 391] width 36 height 22
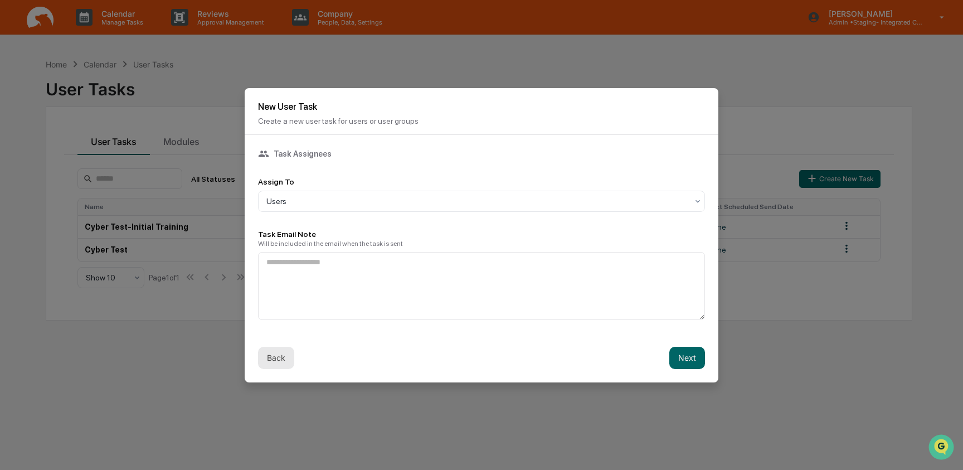
click at [276, 356] on button "Back" at bounding box center [276, 357] width 36 height 22
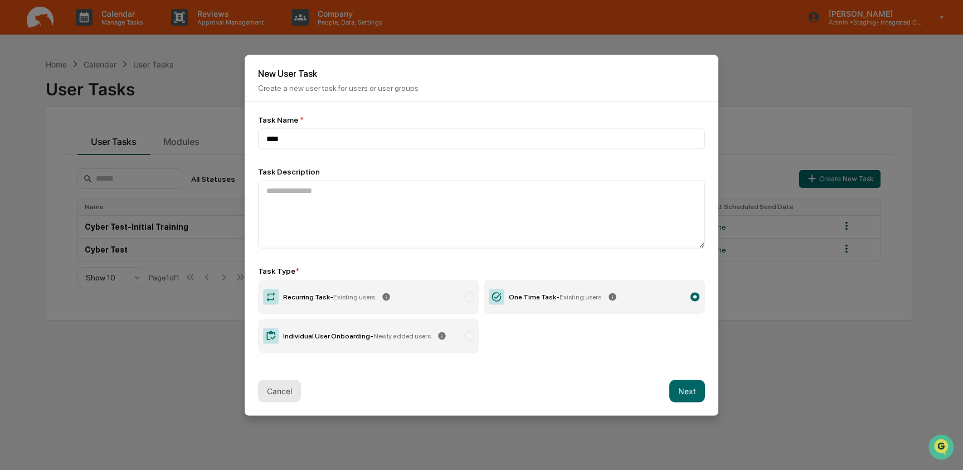
click at [275, 388] on button "Cancel" at bounding box center [279, 390] width 43 height 22
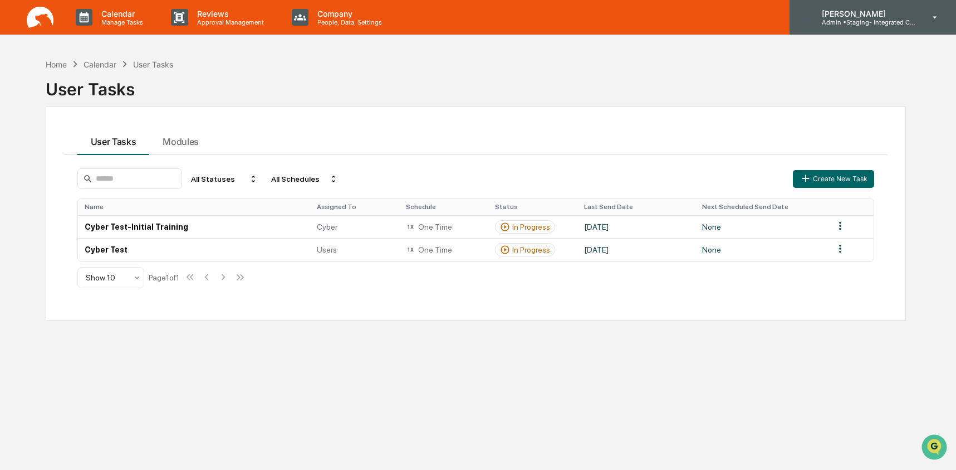
click at [862, 26] on p "Admin • Staging- Integrated Compliance Advisors" at bounding box center [865, 22] width 104 height 8
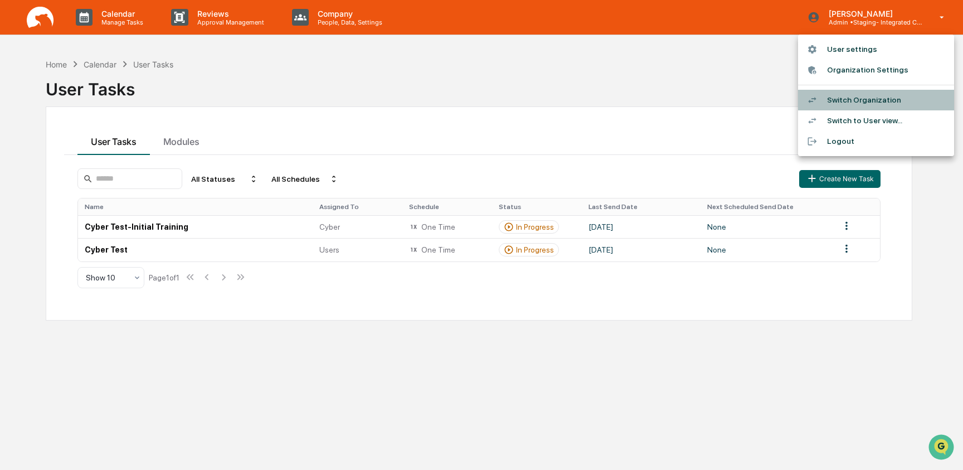
click at [873, 93] on li "Switch Organization" at bounding box center [876, 100] width 156 height 21
